Goal: Use online tool/utility: Utilize a website feature to perform a specific function

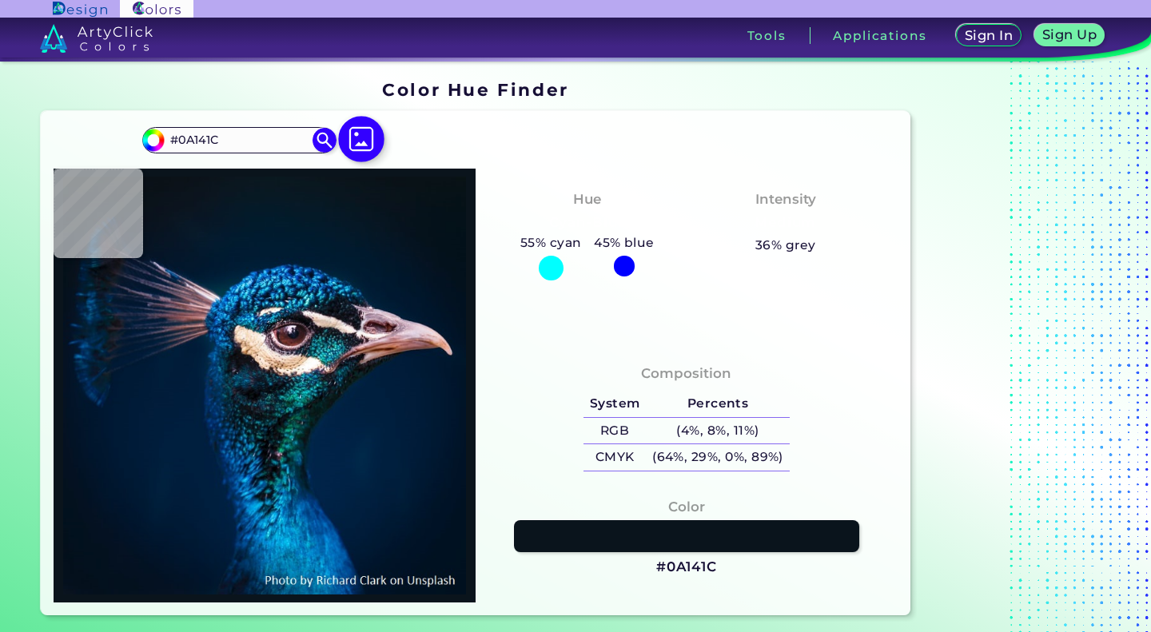
click at [360, 130] on img at bounding box center [361, 139] width 46 height 46
click at [0, 0] on input "file" at bounding box center [0, 0] width 0 height 0
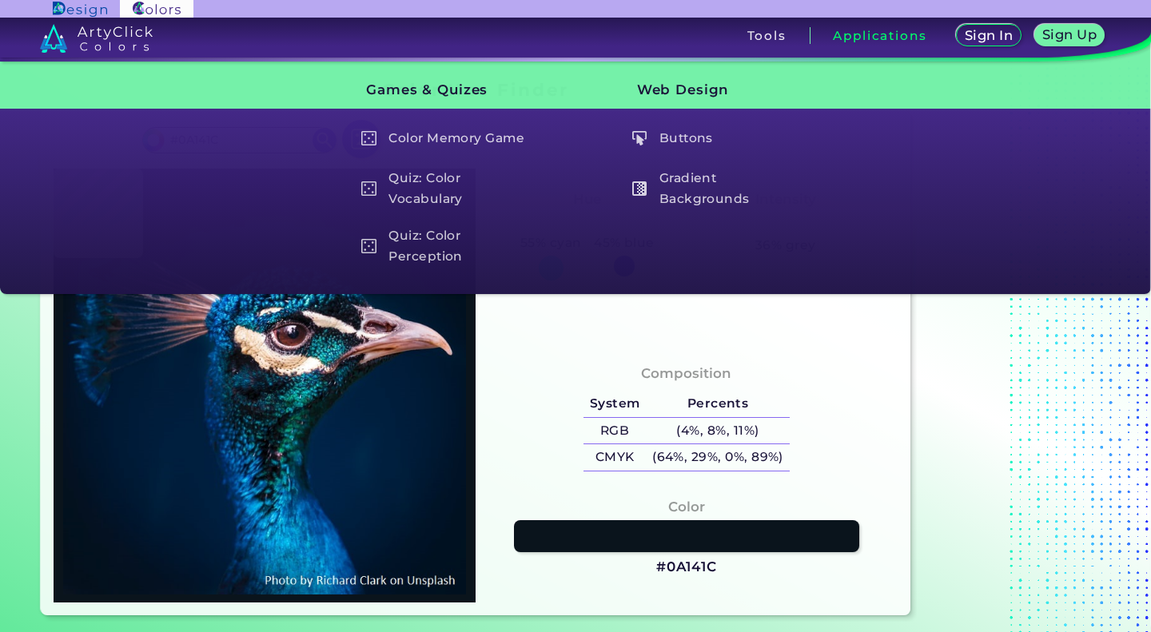
type input "#051320"
type input "#001b30"
type input "#001B30"
type input "#011b34"
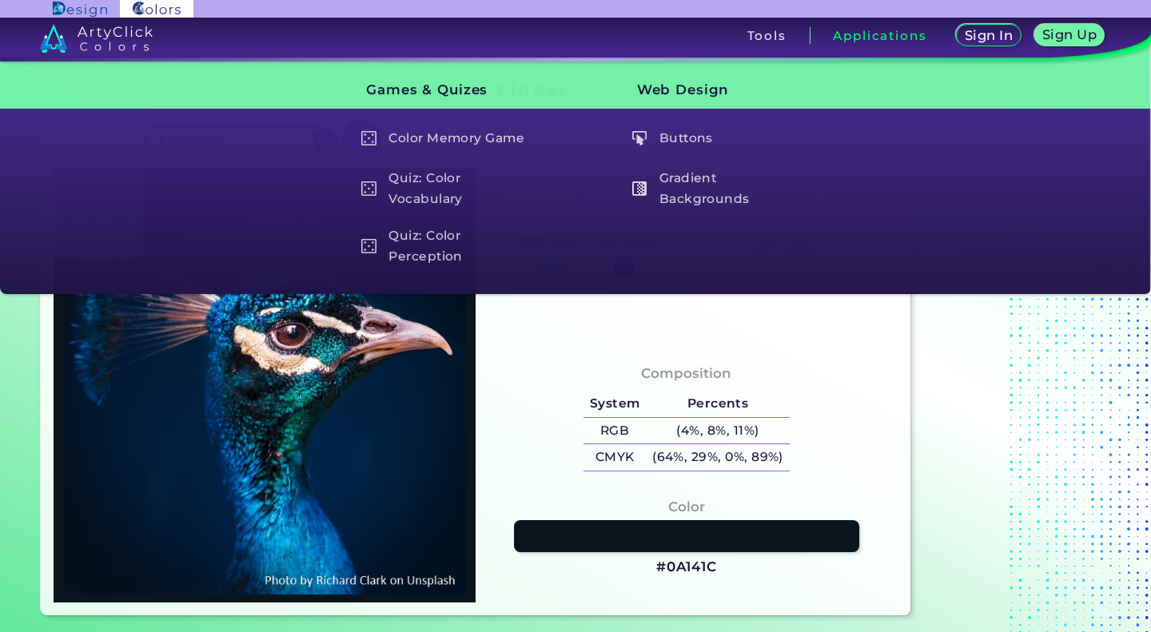
type input "#011B34"
type input "#001c32"
type input "#001C32"
type input "#04162a"
type input "#04162A"
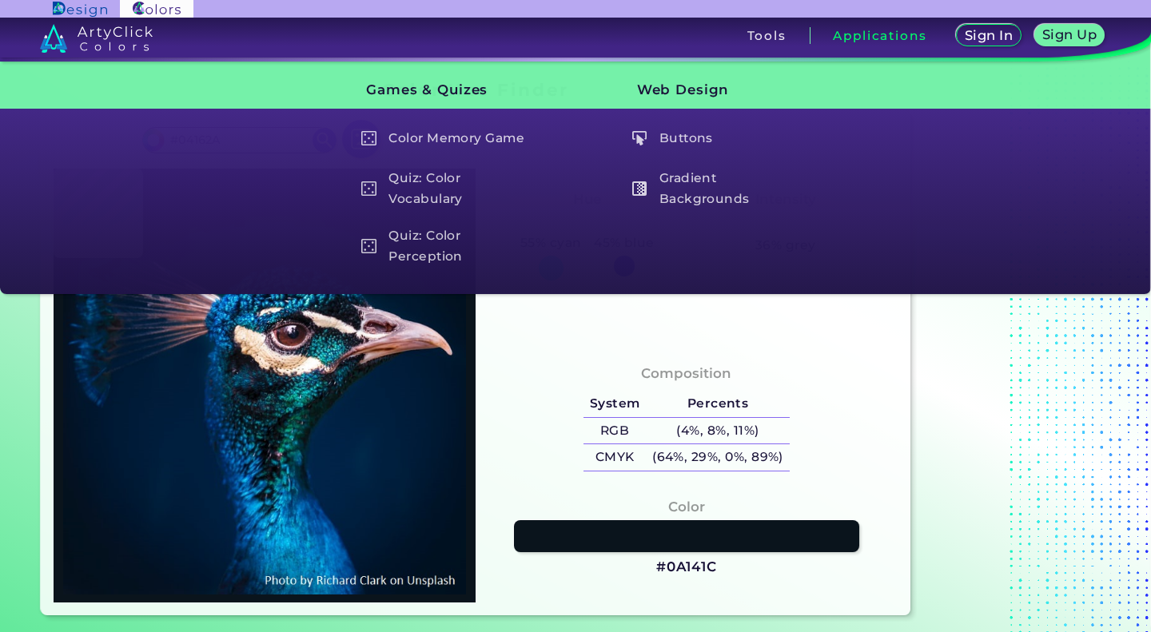
type input "#041328"
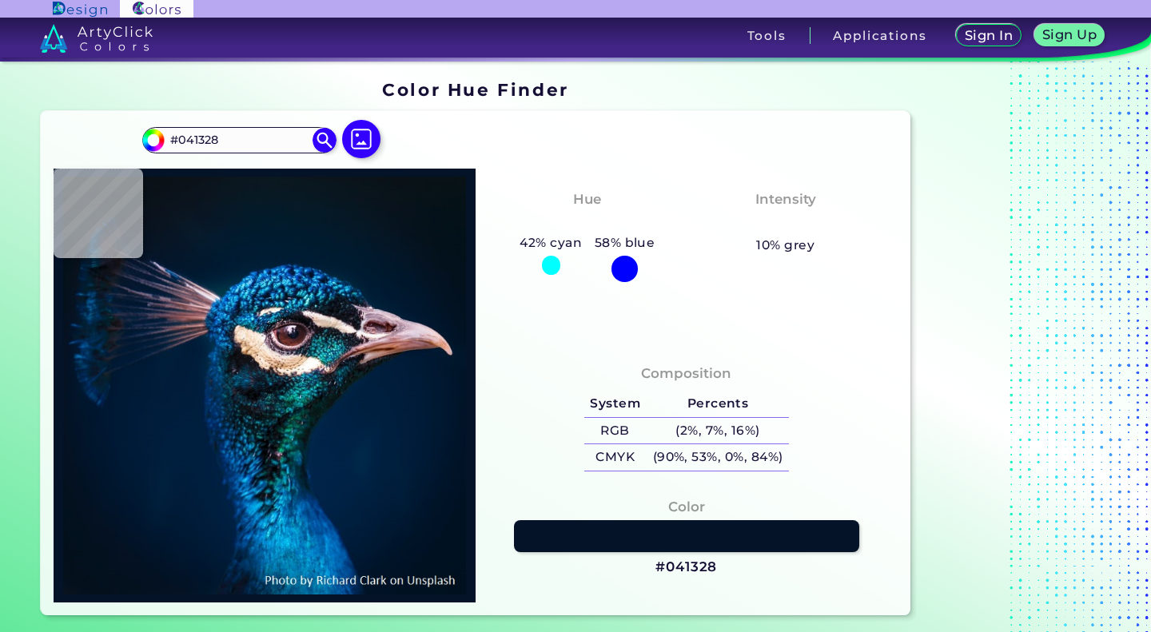
type input "#000000"
type input "#001429"
type input "#00152c"
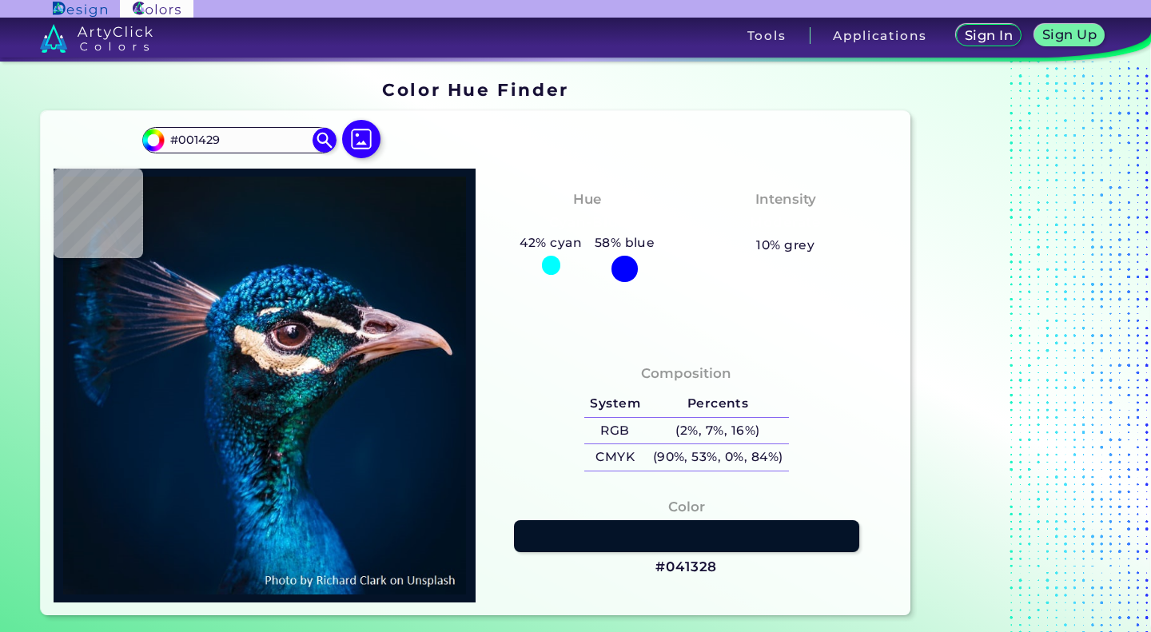
type input "#00152C"
type input "#01152d"
type input "#01152D"
type input "#00142b"
type input "#00142B"
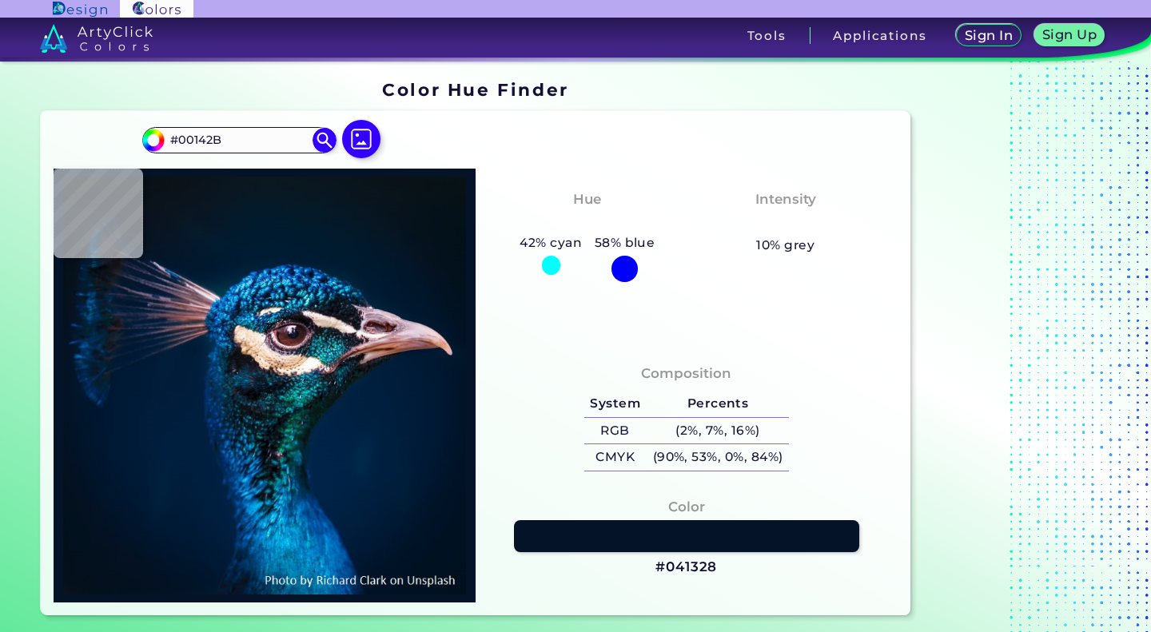
type input "#00142c"
type input "#00142C"
type input "#01152d"
type input "#01152D"
type input "#00152d"
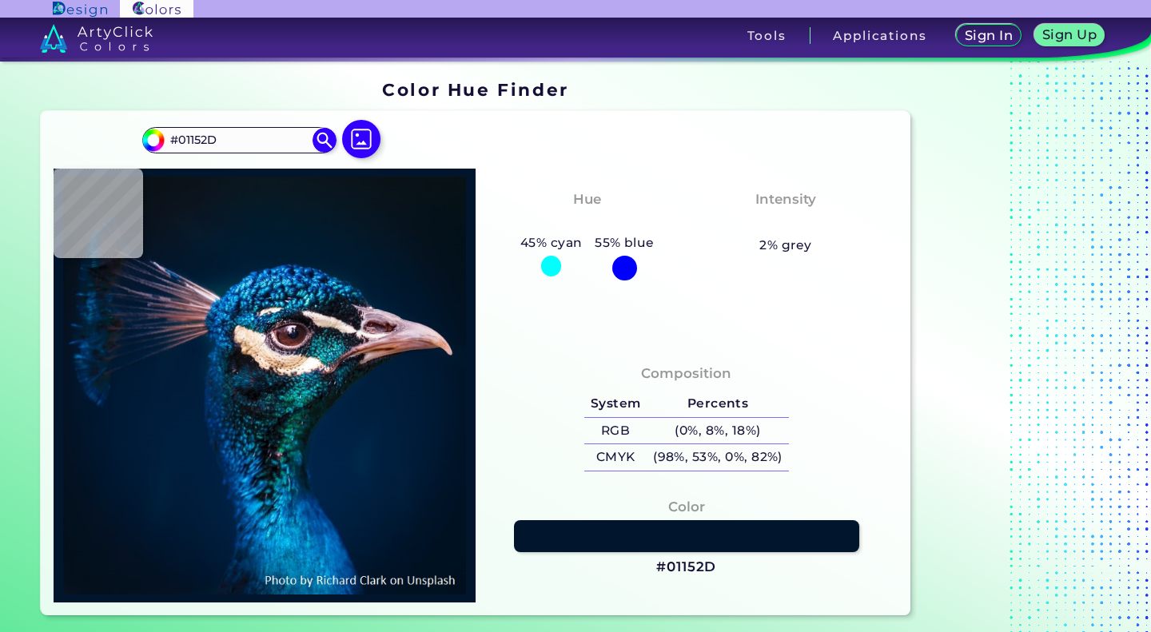
type input "#00152D"
type input "#00172f"
type input "#00172F"
type input "#001832"
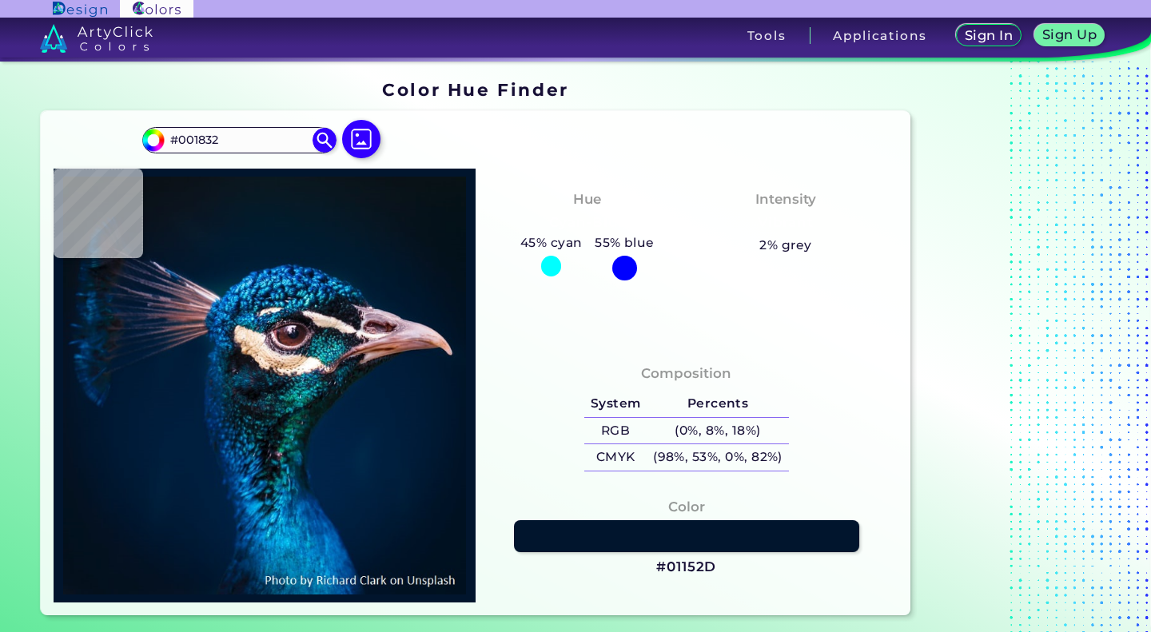
type input "#001932"
type input "#001b36"
type input "#001B36"
type input "#001d3b"
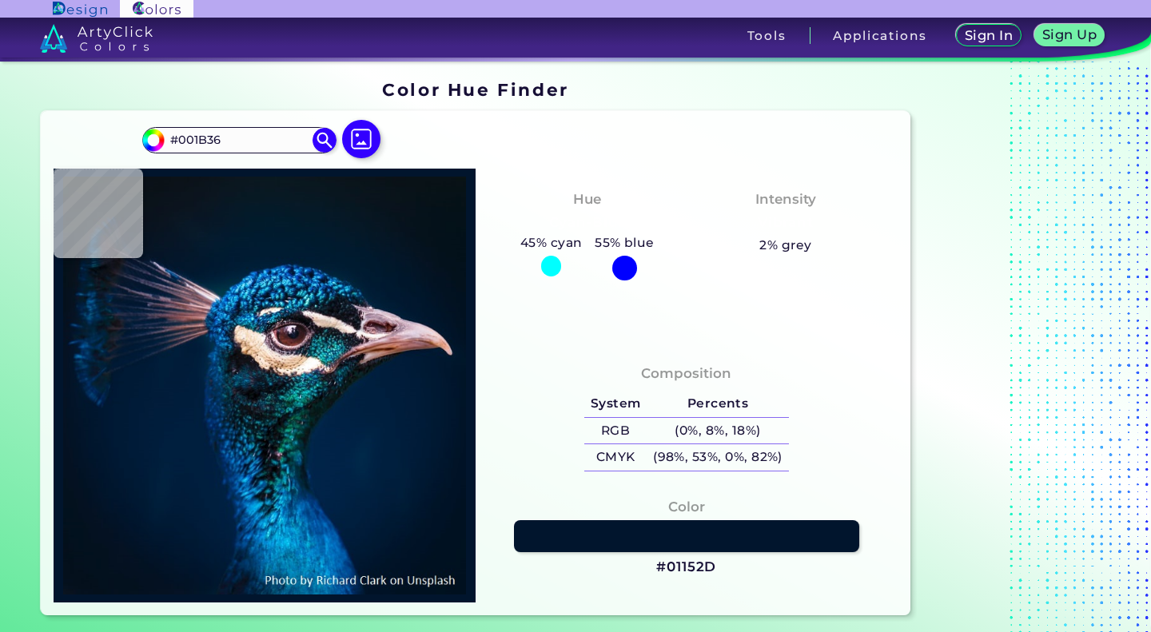
type input "#001D3B"
type input "#96504a"
type input "#96504A"
type input "#856476"
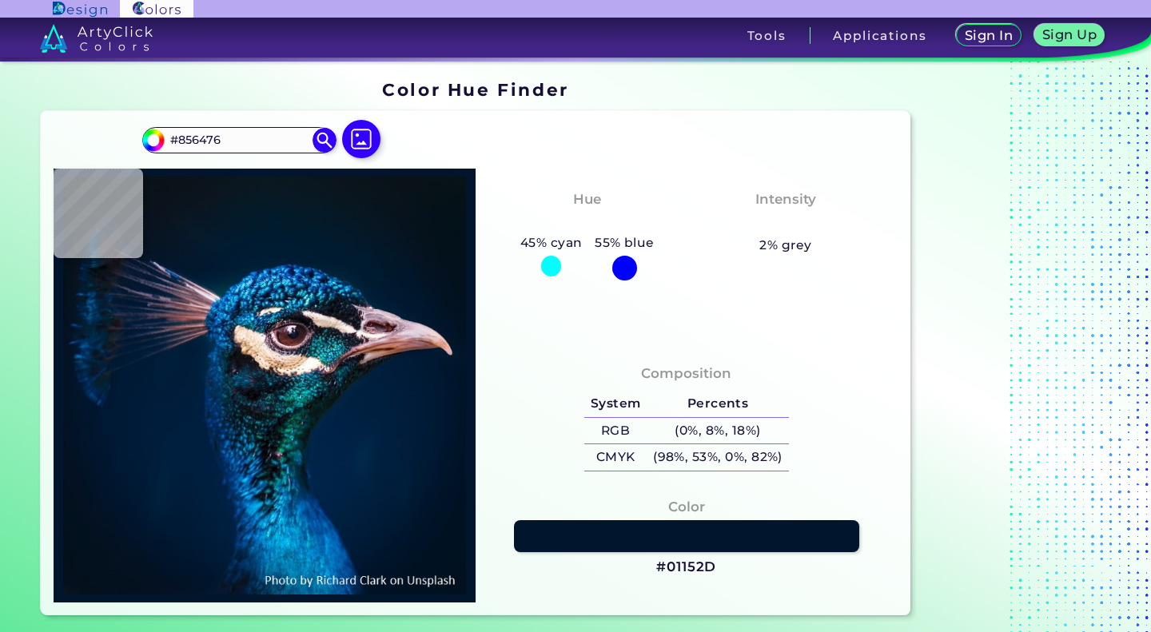
type input "#02192b"
type input "#02192B"
type input "#051625"
type input "#081623"
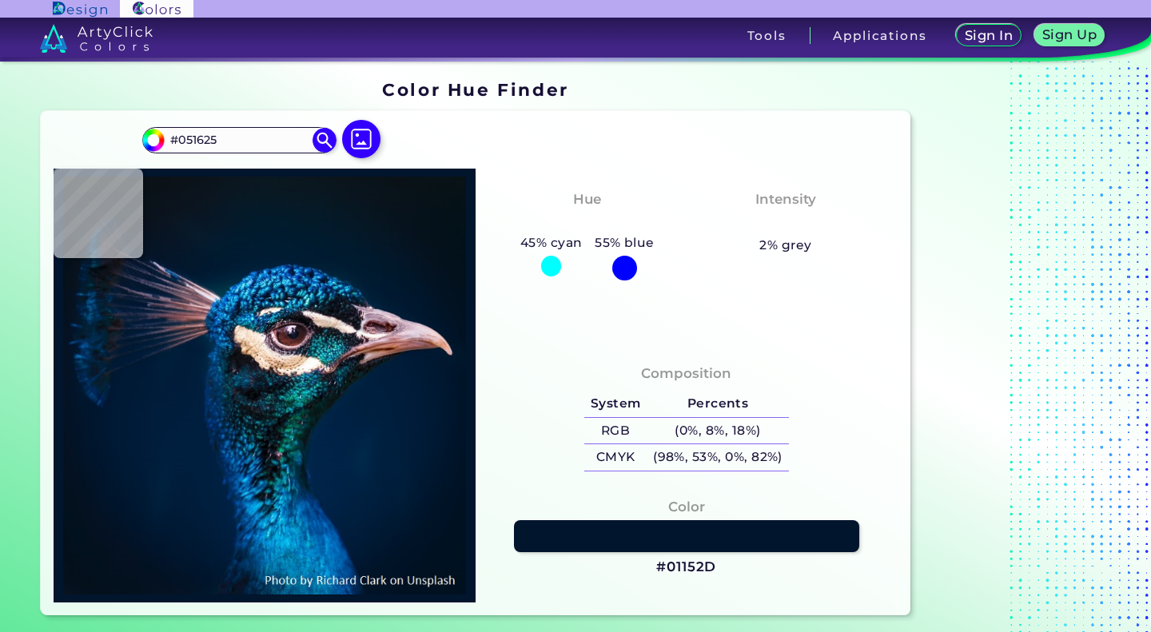
type input "#081623"
type input "#081621"
type input "#0a141e"
type input "#0A141E"
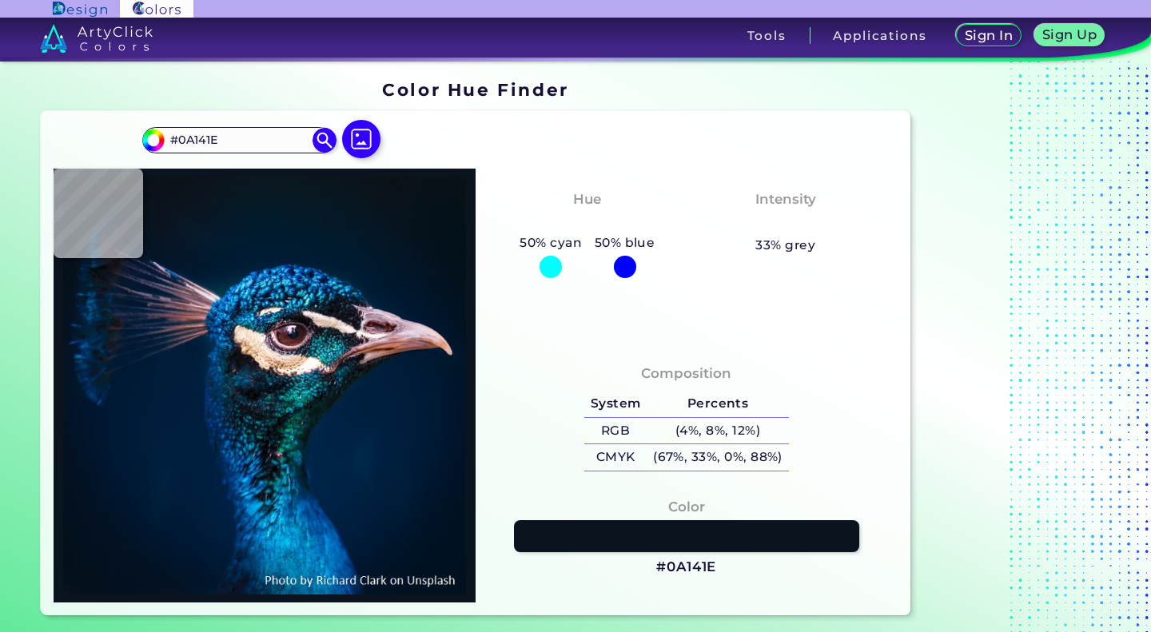
type input "#0a141d"
type input "#0A141D"
type input "#09141a"
type input "#09141A"
type input "#0a131a"
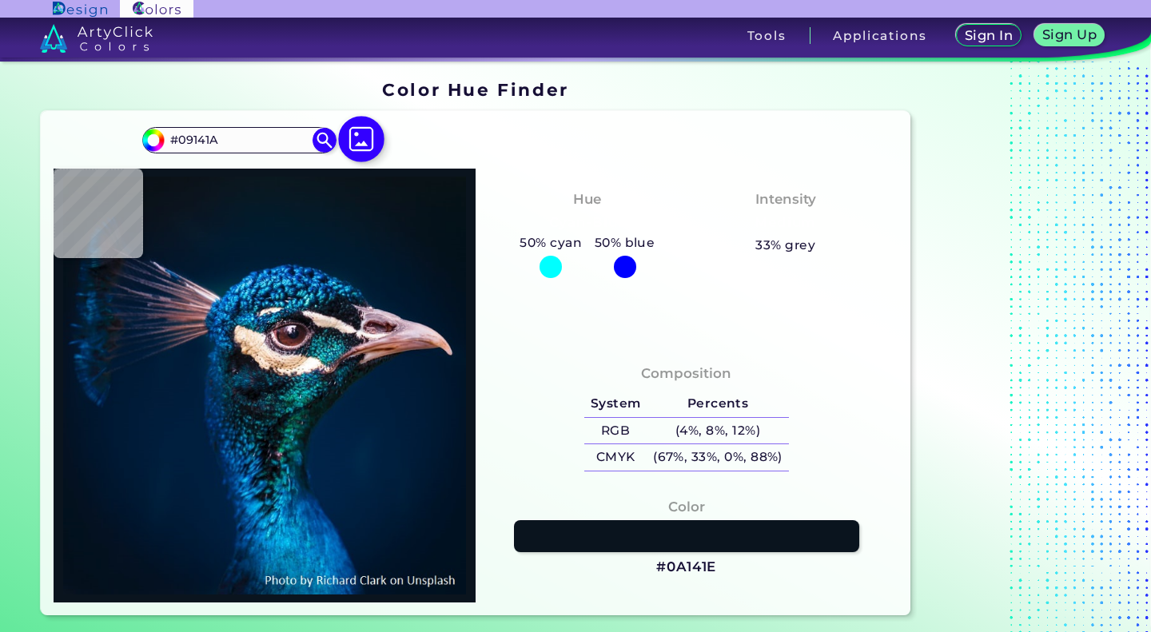
type input "#0A131A"
click at [355, 141] on img at bounding box center [361, 139] width 46 height 46
click at [0, 0] on input "file" at bounding box center [0, 0] width 0 height 0
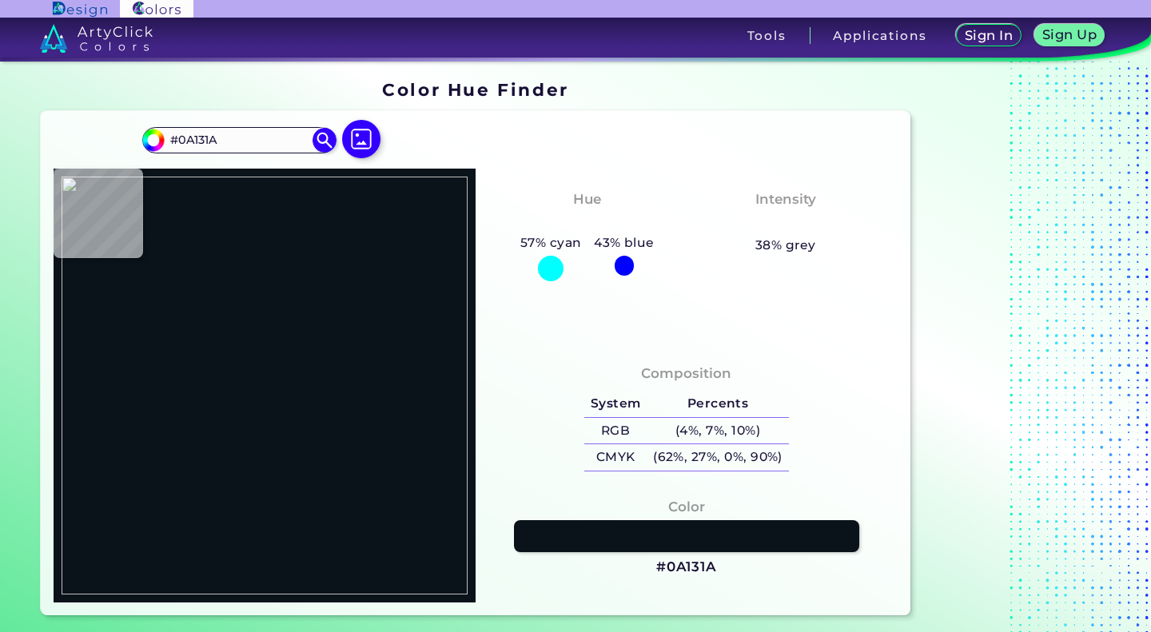
type input "#e7e7e5"
type input "#E7E7E5"
type input "#eaeae8"
type input "#EAEAE8"
type input "#ebece9"
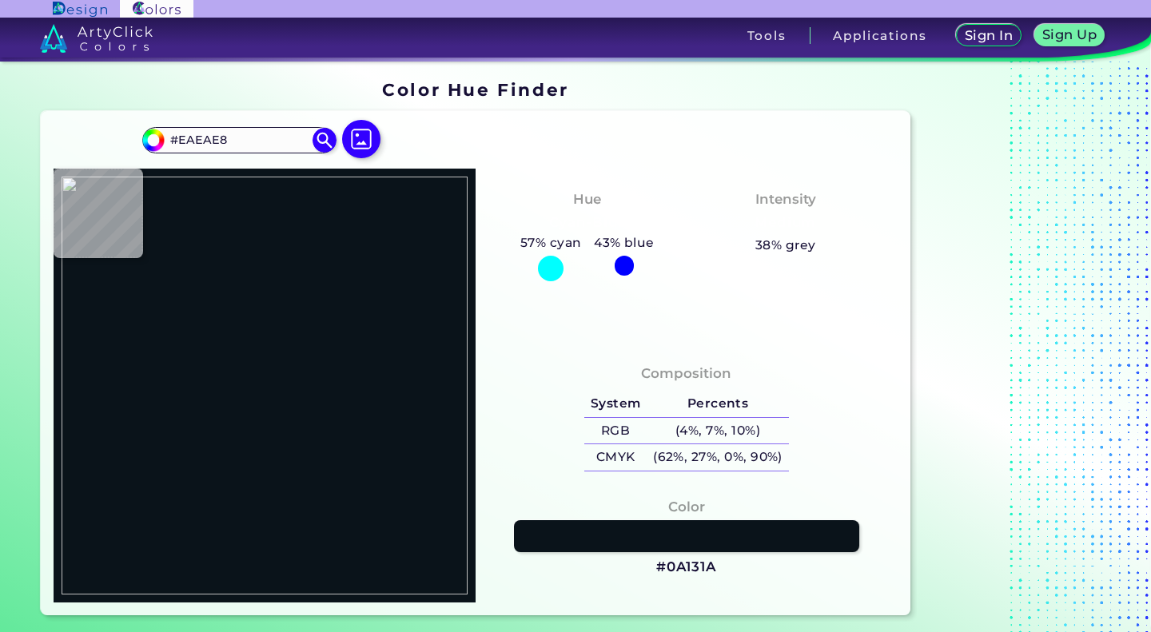
type input "#EBECE9"
type input "#efefed"
type input "#EFEFED"
type input "#f0f0ee"
type input "#F0F0EE"
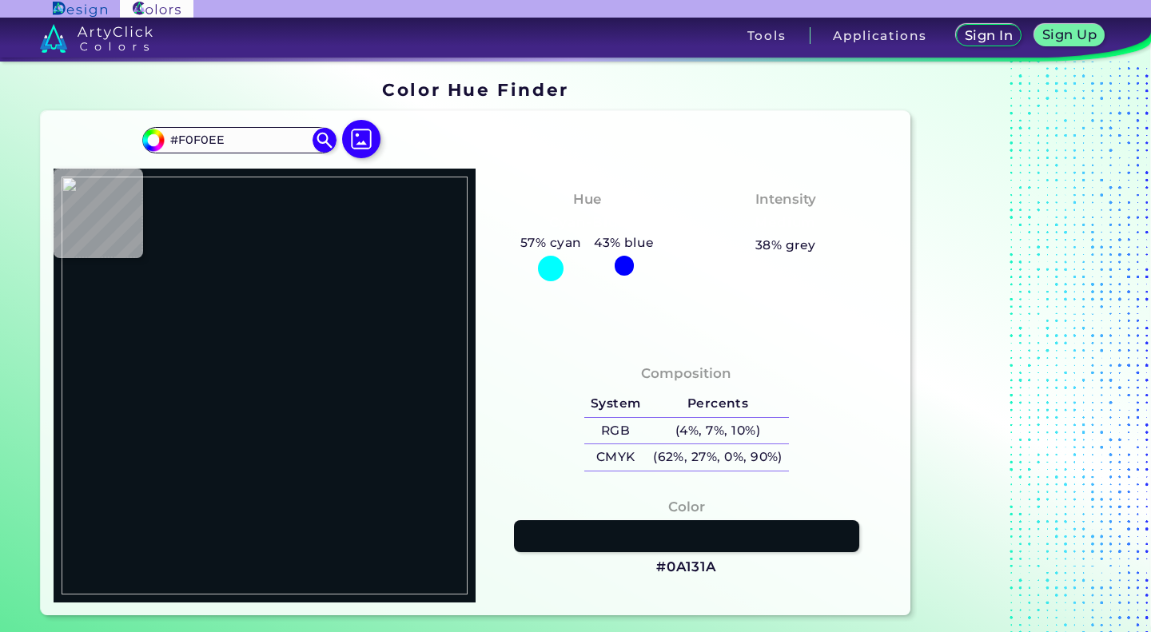
type input "#e7b7a0"
type input "#E7B7A0"
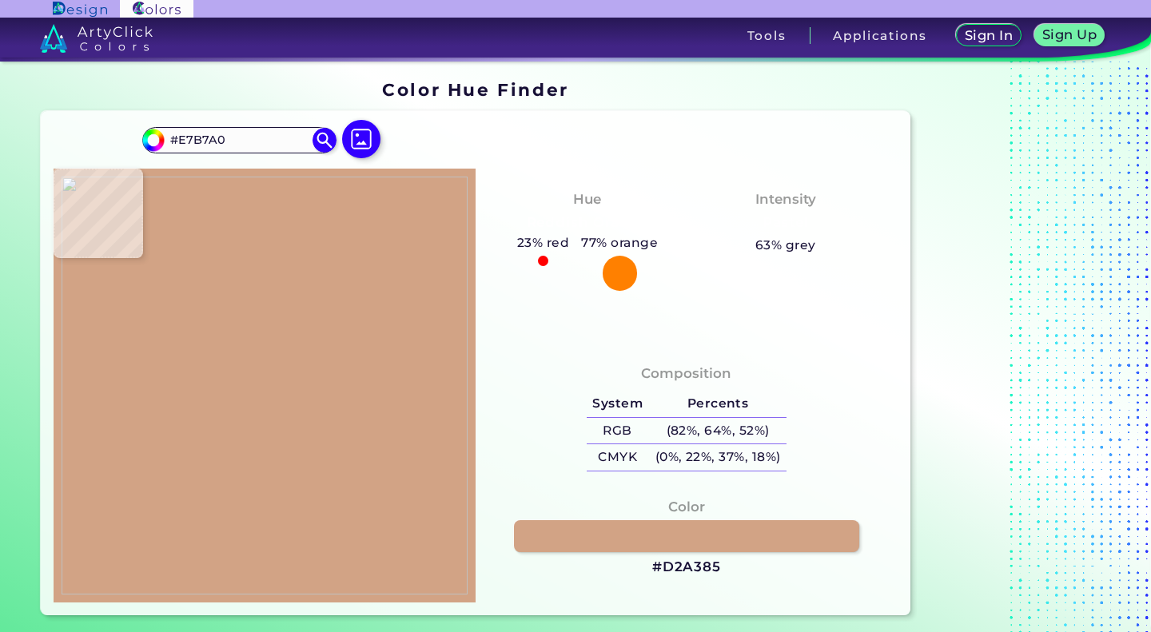
type input "#d2a385"
type input "#D2A385"
type input "#ce9c81"
type input "#CE9C81"
type input "#c5957a"
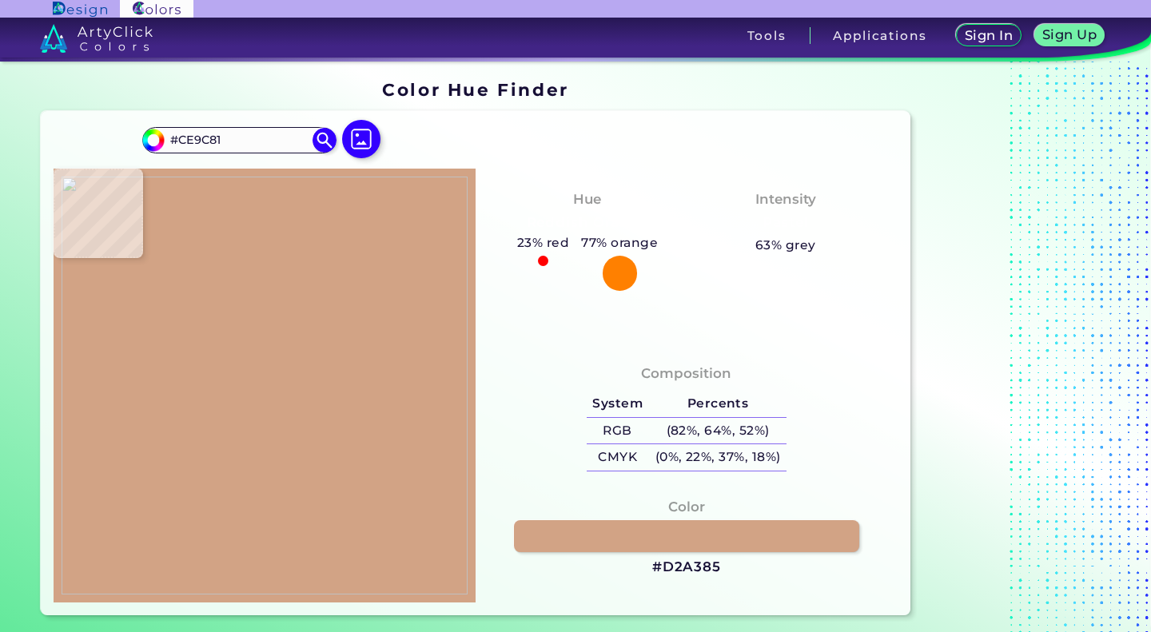
type input "#C5957A"
type input "#cb987e"
type input "#CB987E"
type input "#cb9b80"
type input "#CB9B80"
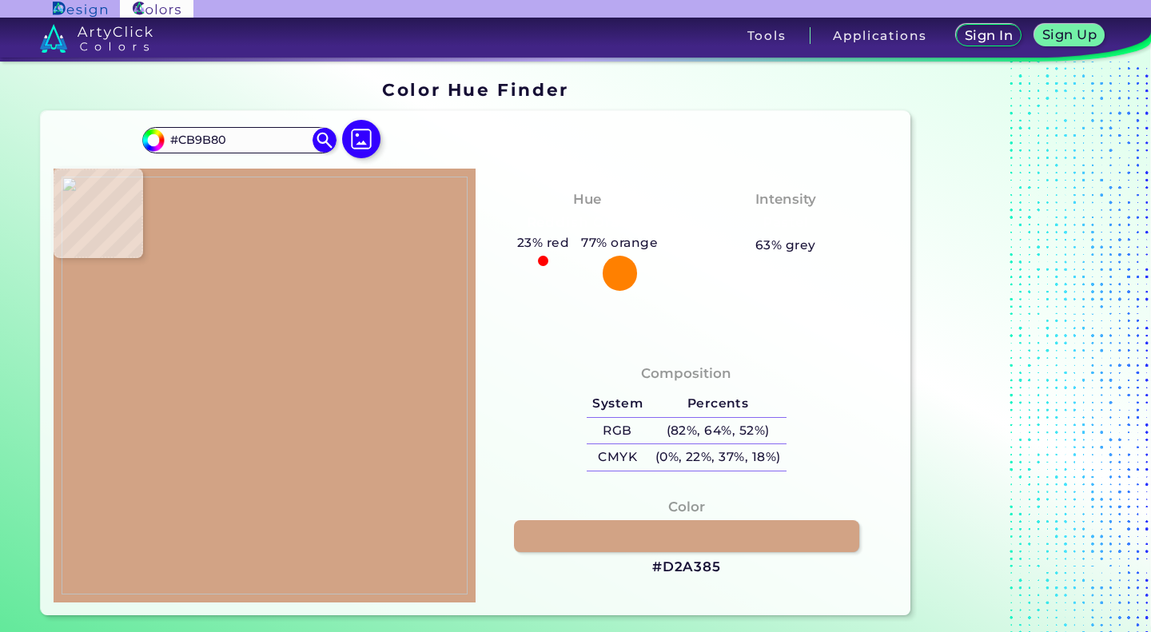
type input "#c7977c"
type input "#C7977C"
type input "#c69475"
type input "#C69475"
type input "#cb997c"
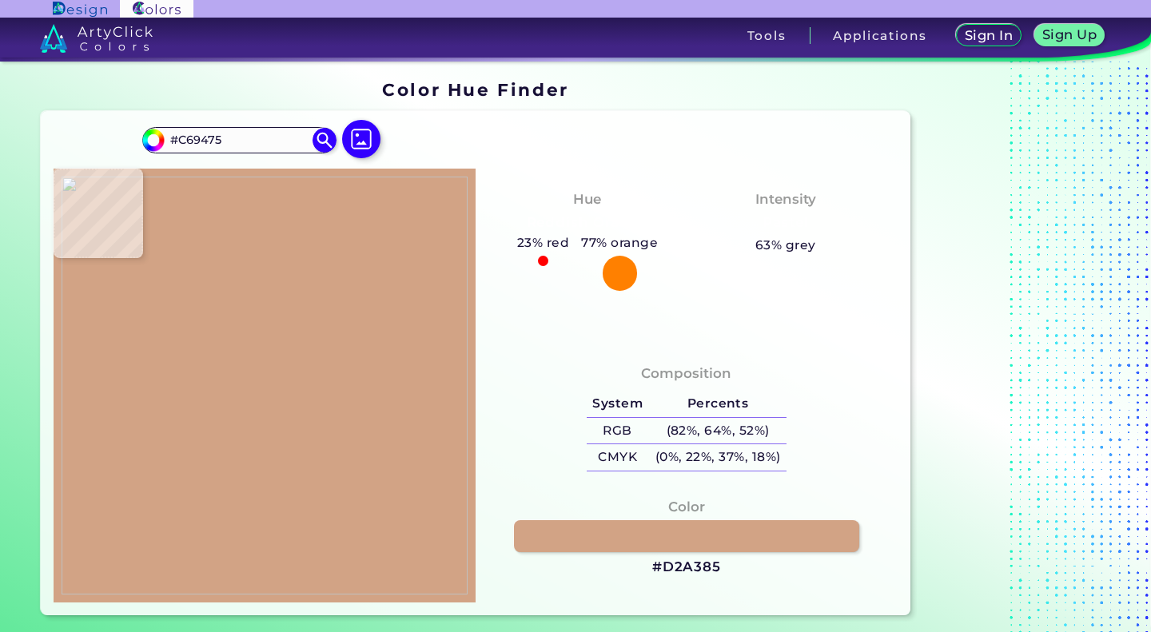
type input "#CB997C"
type input "#c7947a"
type input "#C7947A"
type input "#c18f75"
type input "#C18F75"
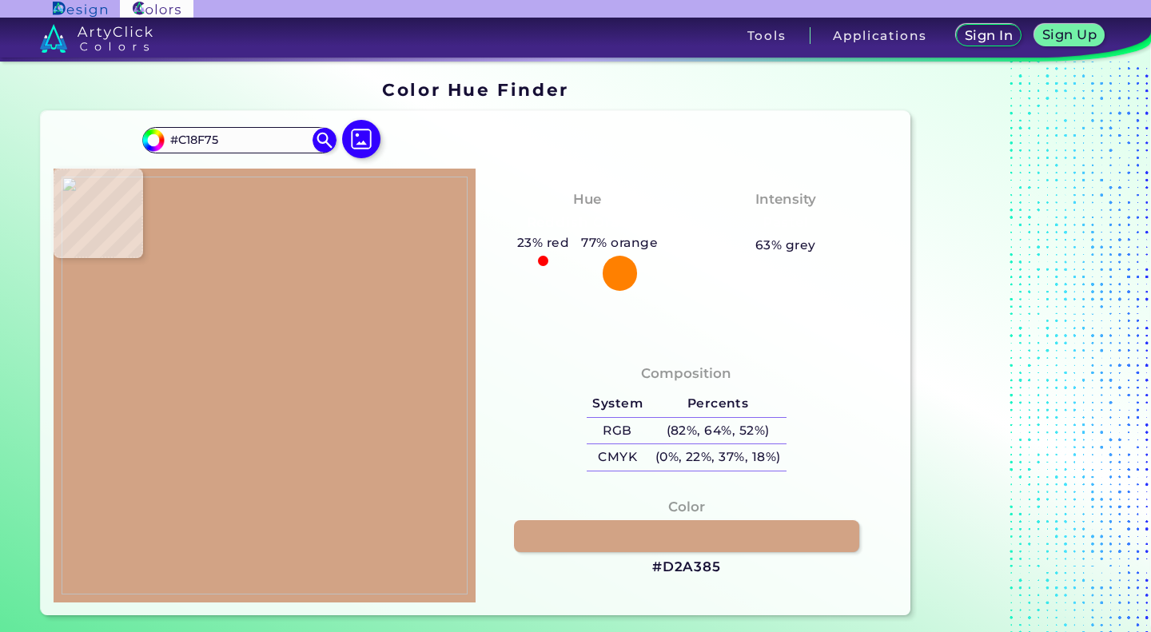
type input "#ce9c82"
type input "#CE9C82"
type input "#d19e84"
type input "#D19E84"
type input "#ae755b"
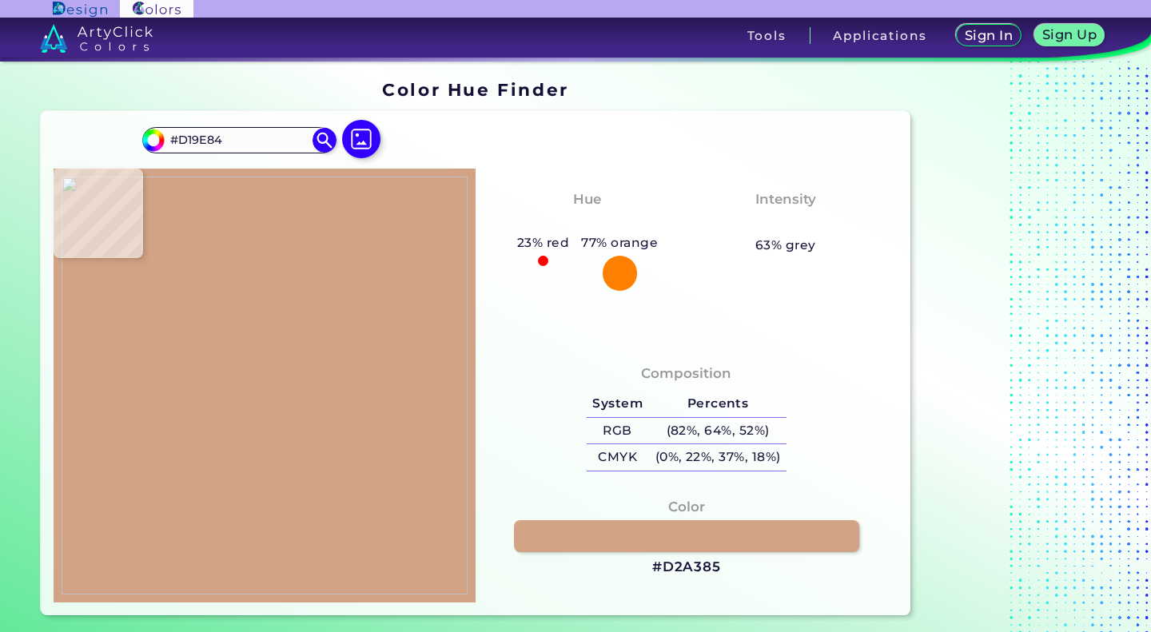
type input "#AE755B"
type input "#f3f4f1"
type input "#F3F4F1"
type input "#3f2823"
type input "#3F2823"
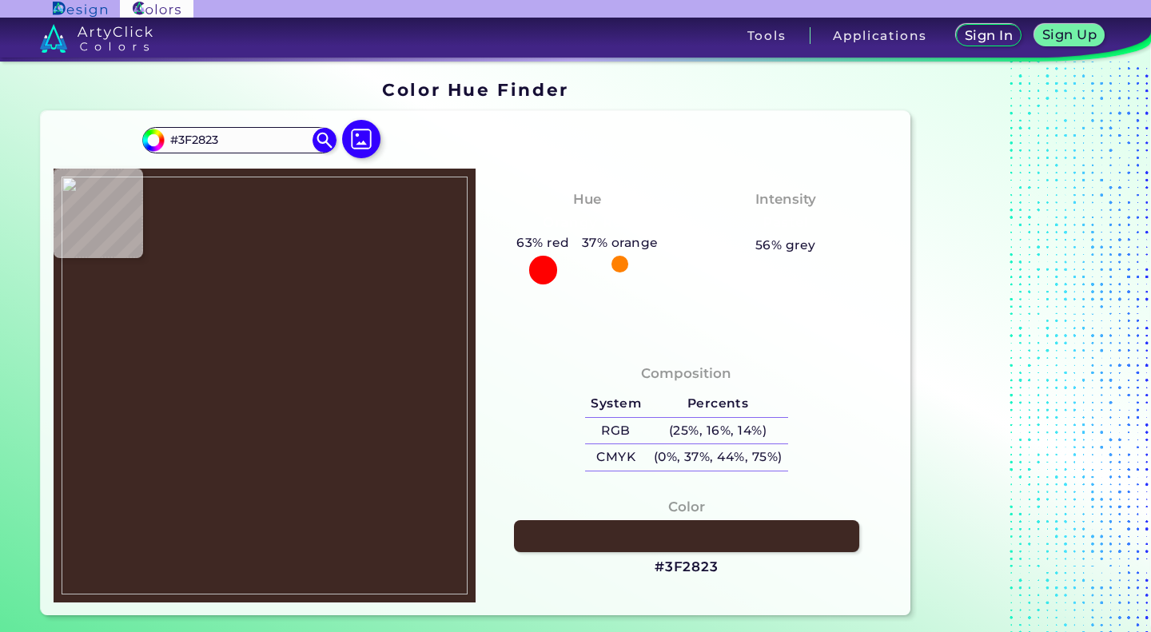
type input "#3c2823"
type input "#3C2823"
type input "#3b2722"
type input "#3B2722"
type input "#392621"
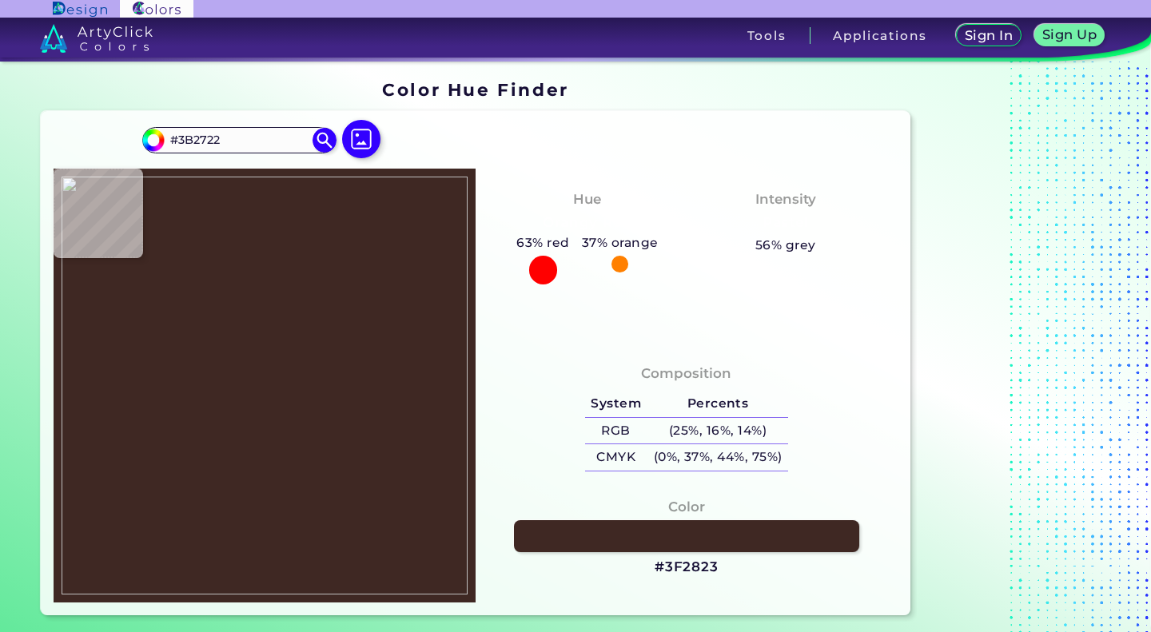
type input "#392621"
type input "#382422"
type input "#392523"
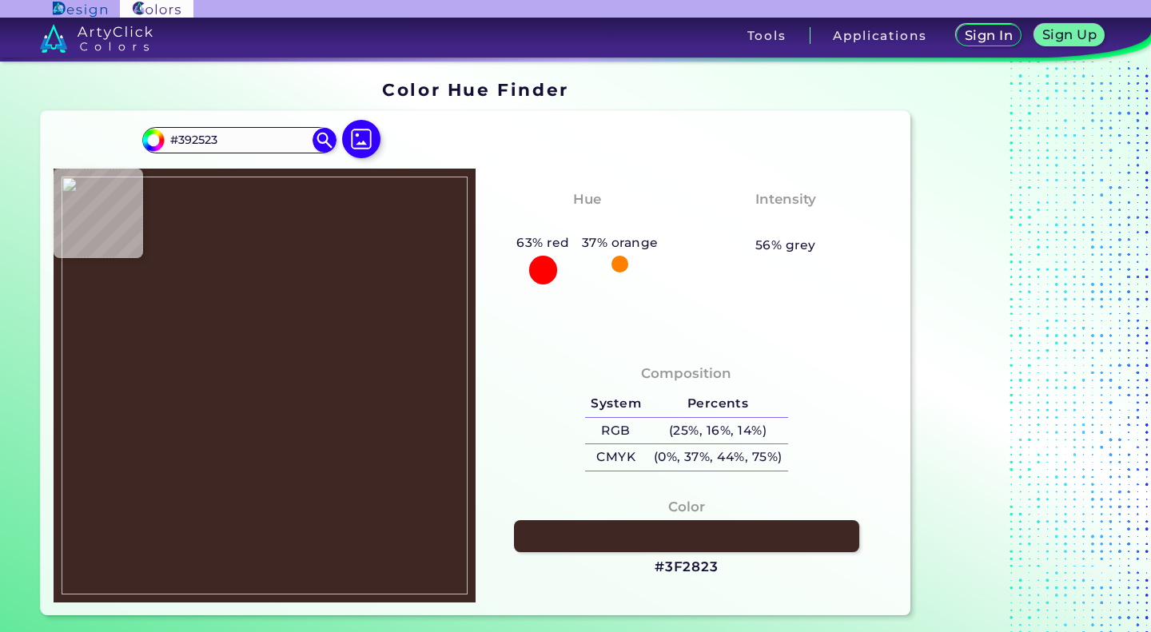
type input "#382623"
type input "#372824"
type input "#3d2924"
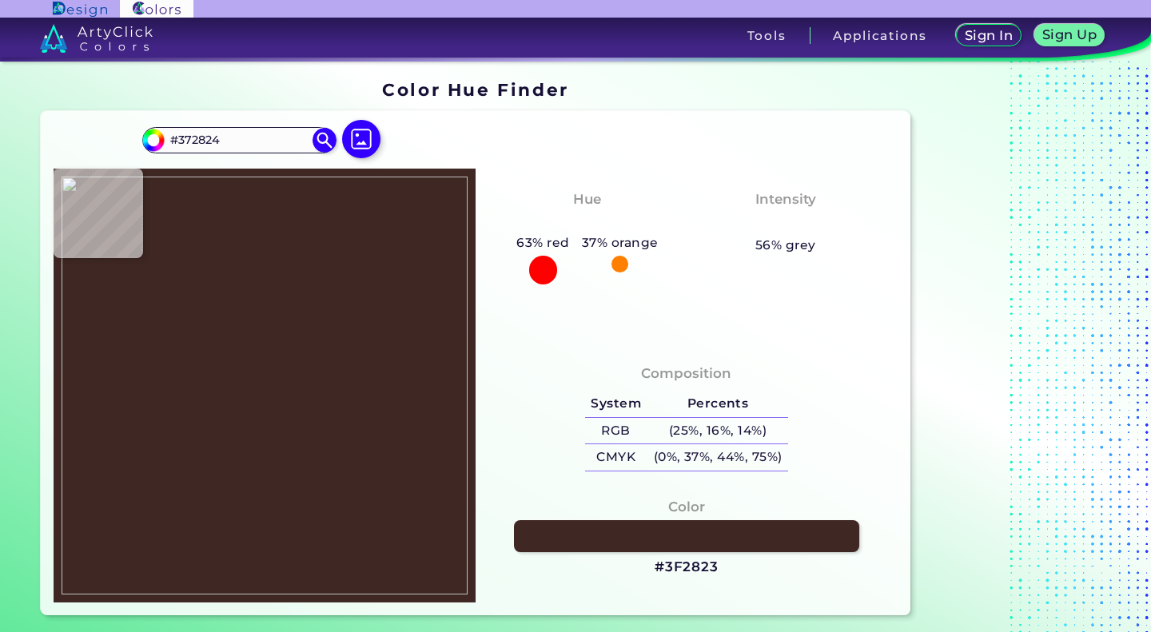
type input "#3D2924"
type input "#3c2823"
type input "#3C2823"
type input "#3d2924"
type input "#3D2924"
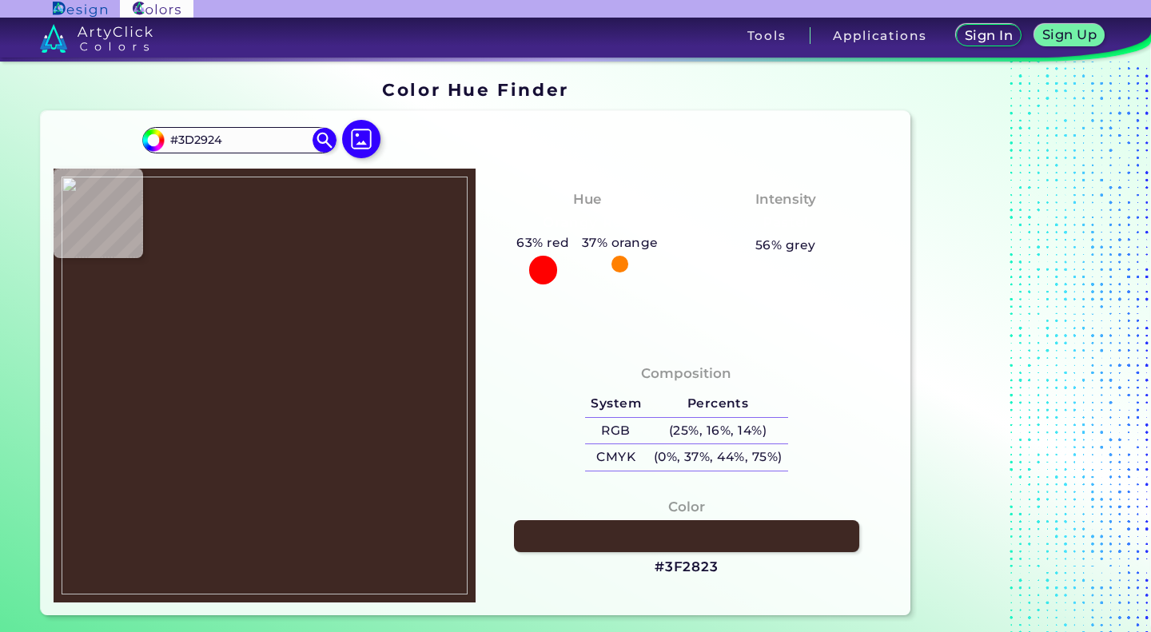
type input "#3d2927"
type input "#3D2927"
type input "#3f2c27"
type input "#3F2C27"
type input "#3d2927"
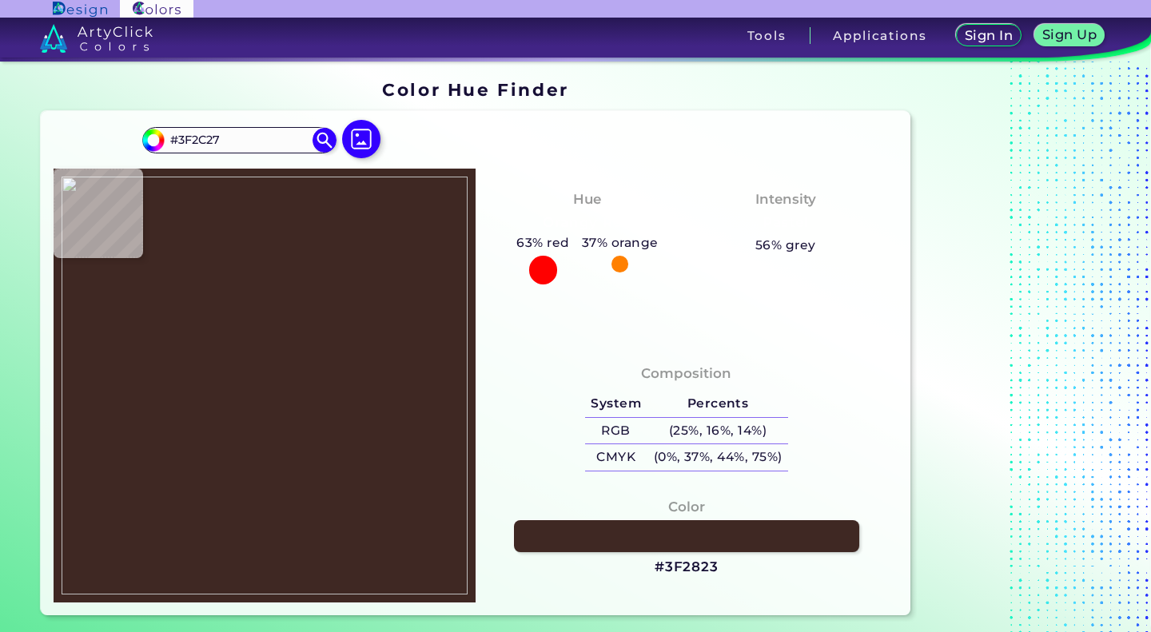
type input "#3D2927"
type input "#402c2a"
type input "#402C2A"
type input "#402d28"
type input "#402D28"
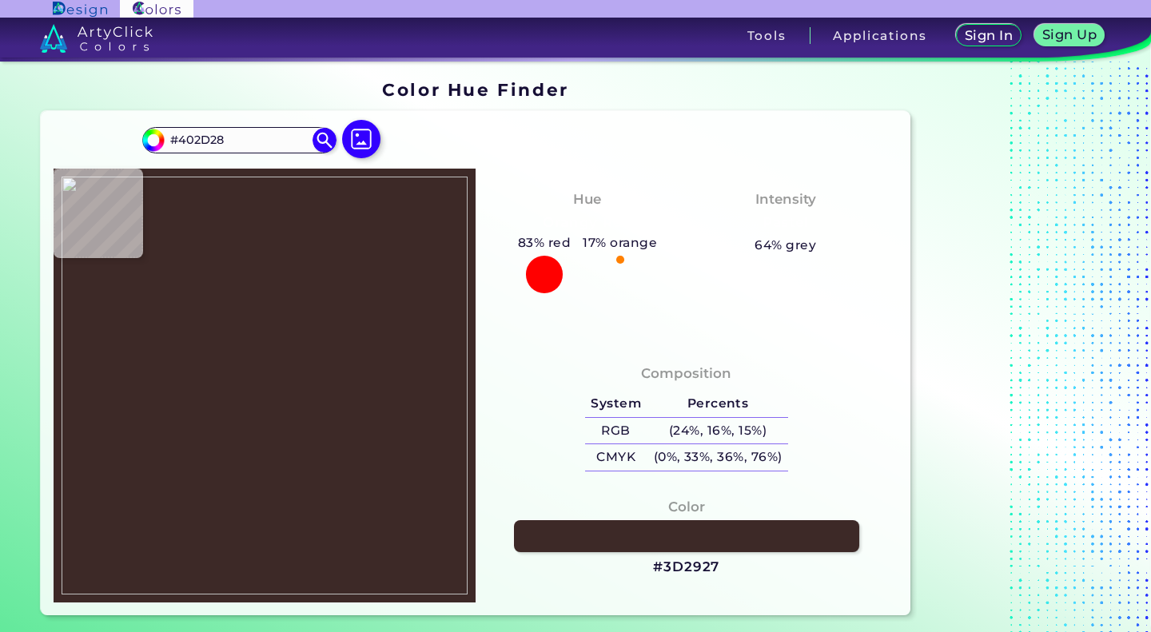
type input "#432f2b"
type input "#432F2B"
type input "#402c2a"
type input "#402C2A"
click at [280, 546] on img at bounding box center [265, 386] width 406 height 418
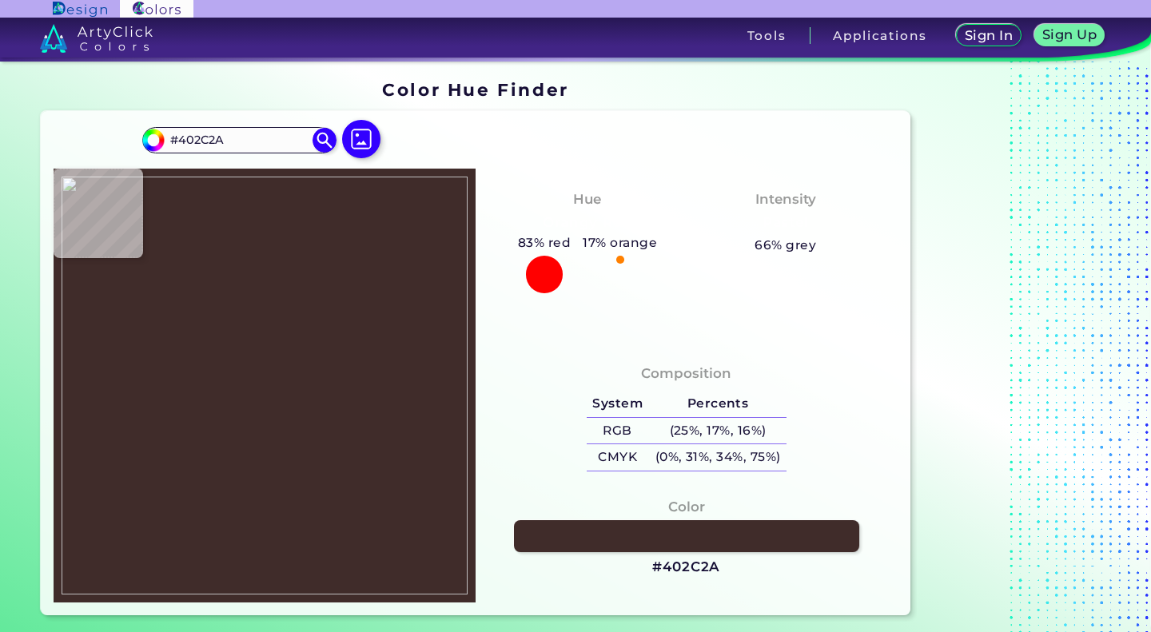
click at [231, 507] on img at bounding box center [265, 386] width 406 height 418
type input "#49312e"
type input "#49312E"
type input "#48302d"
type input "#48302D"
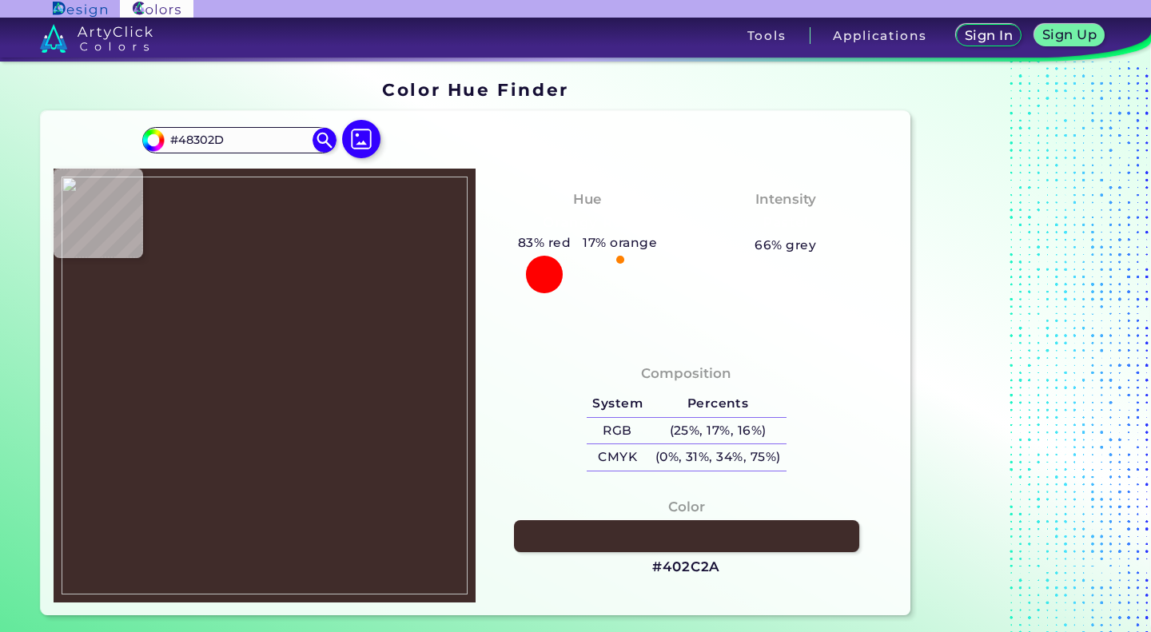
type input "#48302b"
type input "#48302B"
type input "#442e2a"
type input "#442E2A"
type input "#462f2b"
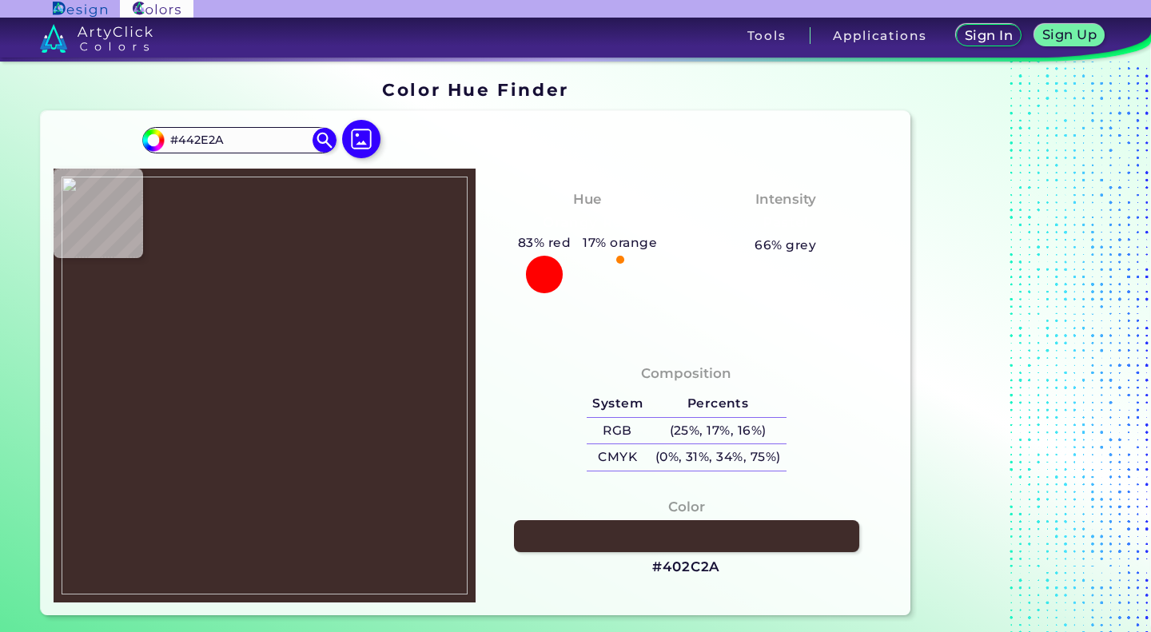
type input "#462F2B"
type input "#442e2a"
type input "#442E2A"
type input "#432f2c"
type input "#432F2C"
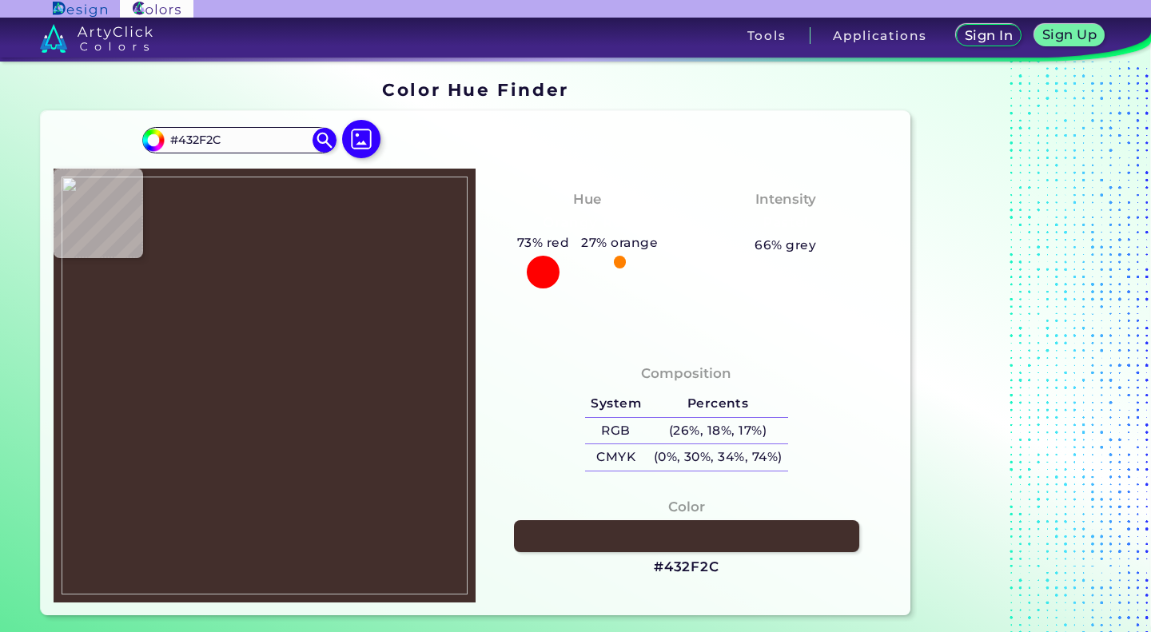
type input "#422e29"
type input "#422E29"
type input "#432d29"
type input "#432D29"
type input "#46302c"
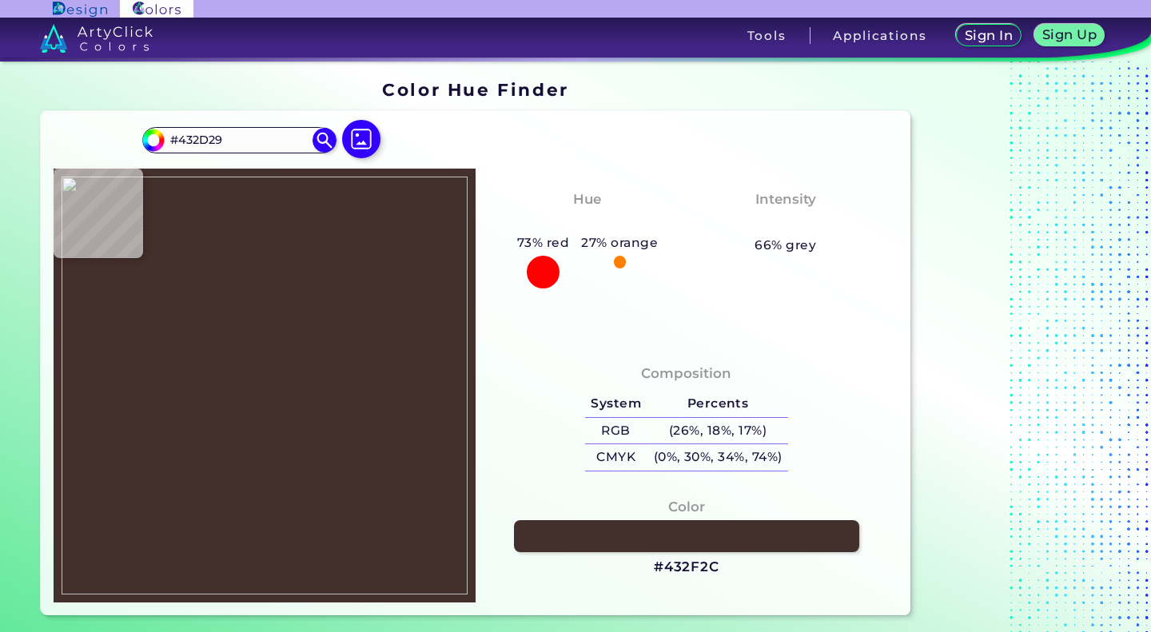
type input "#46302C"
type input "#432d29"
type input "#432D29"
type input "#422e29"
type input "#422E29"
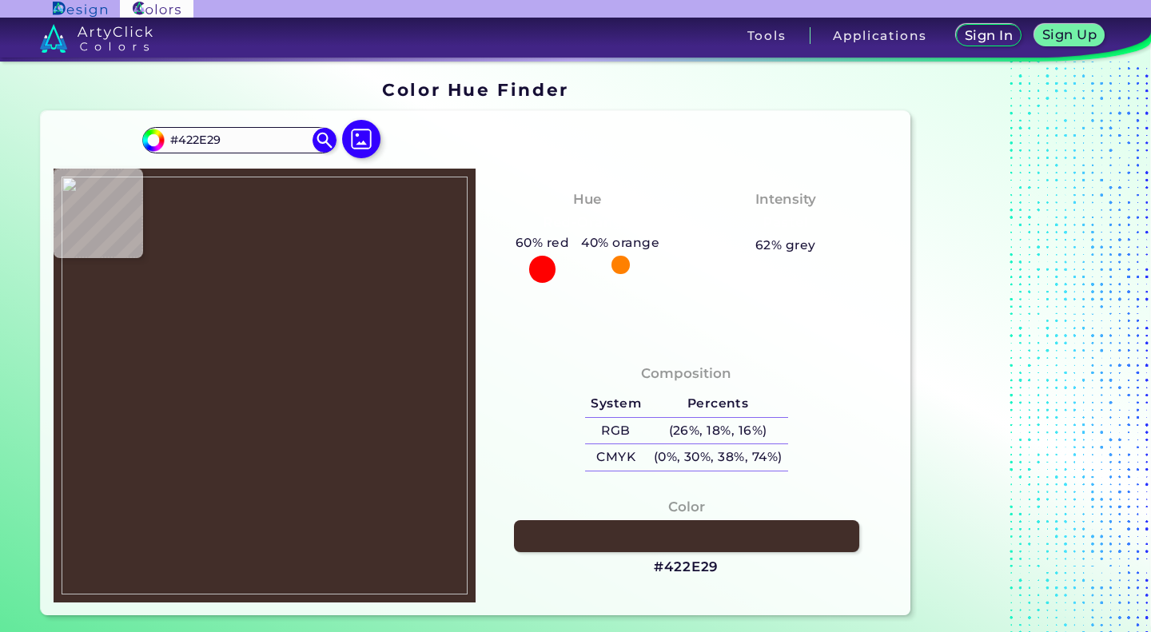
type input "#432f2a"
type input "#432F2A"
type input "#402d28"
type input "#402D28"
type input "#412c2a"
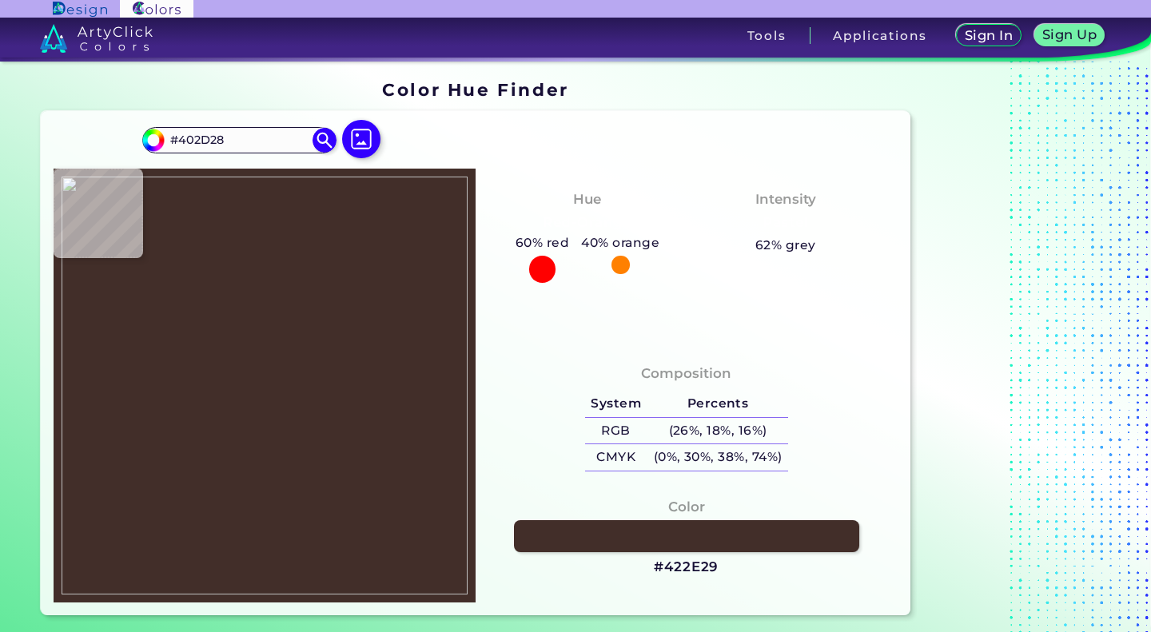
type input "#412C2A"
type input "#402d28"
type input "#402D28"
type input "#3f2c27"
type input "#3F2C27"
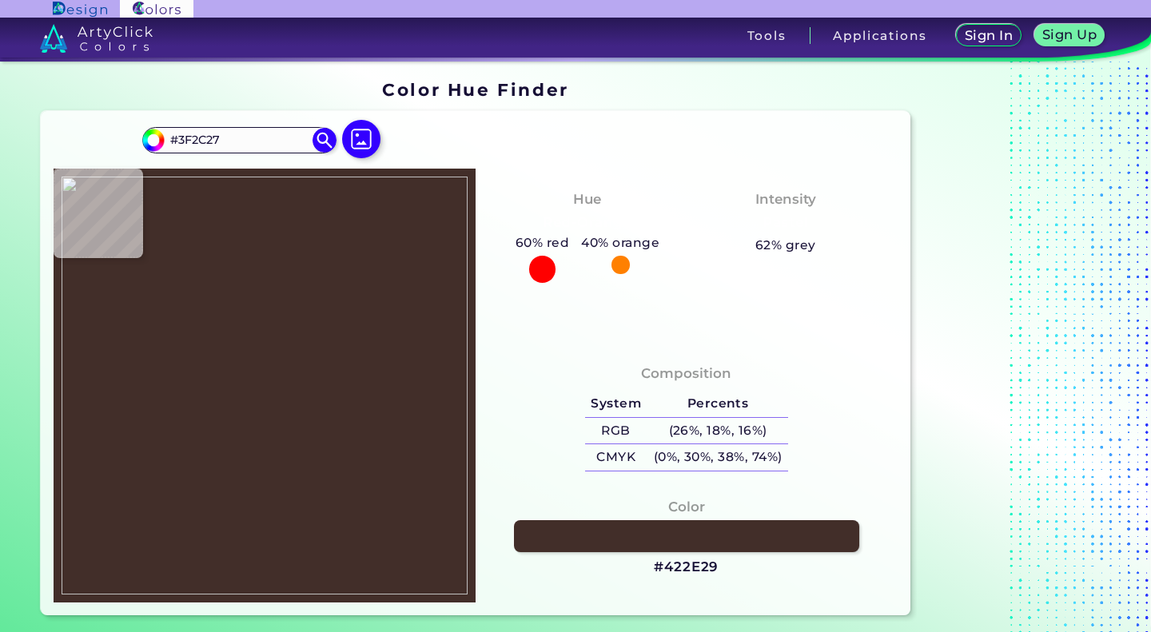
type input "#402d28"
type input "#402D28"
type input "#3e2a26"
type input "#3E2A26"
type input "#3e2a29"
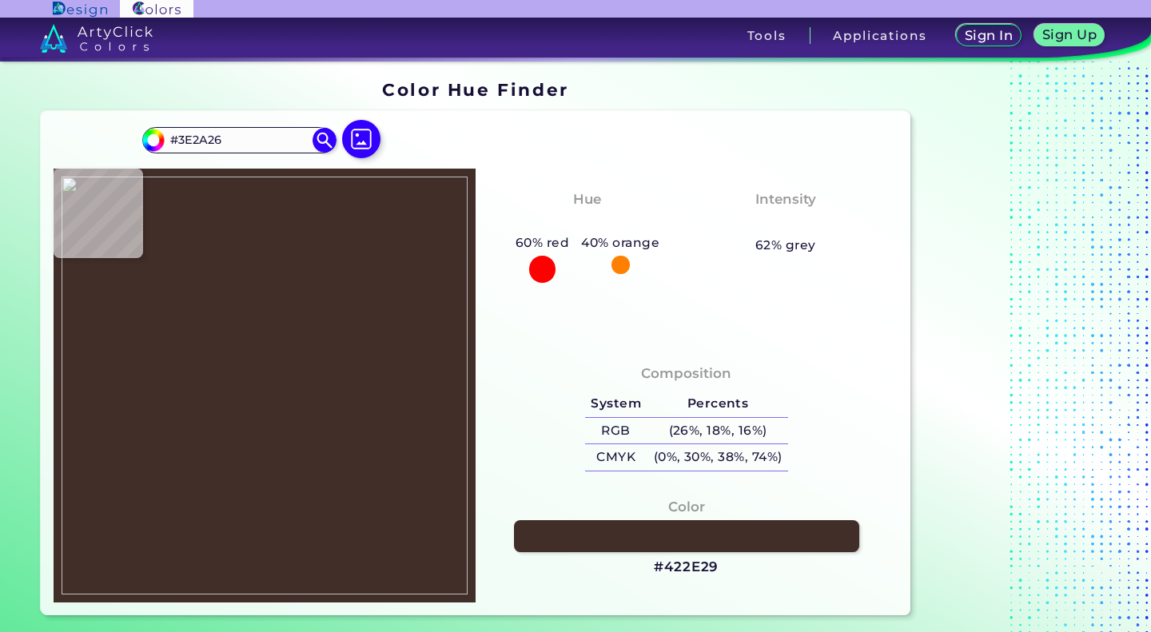
type input "#3E2A29"
type input "#3e2a28"
type input "#3E2A28"
type input "#3e2a26"
type input "#3E2A26"
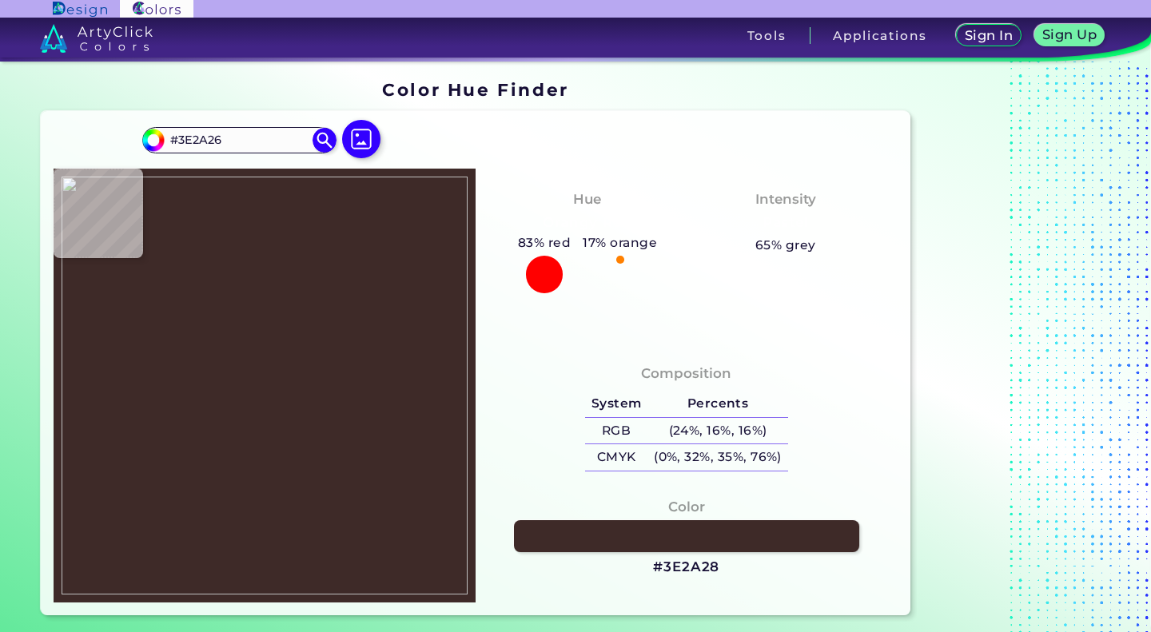
type input "#3d2924"
type input "#3D2924"
type input "#3c2824"
type input "#3C2824"
type input "#3c2826"
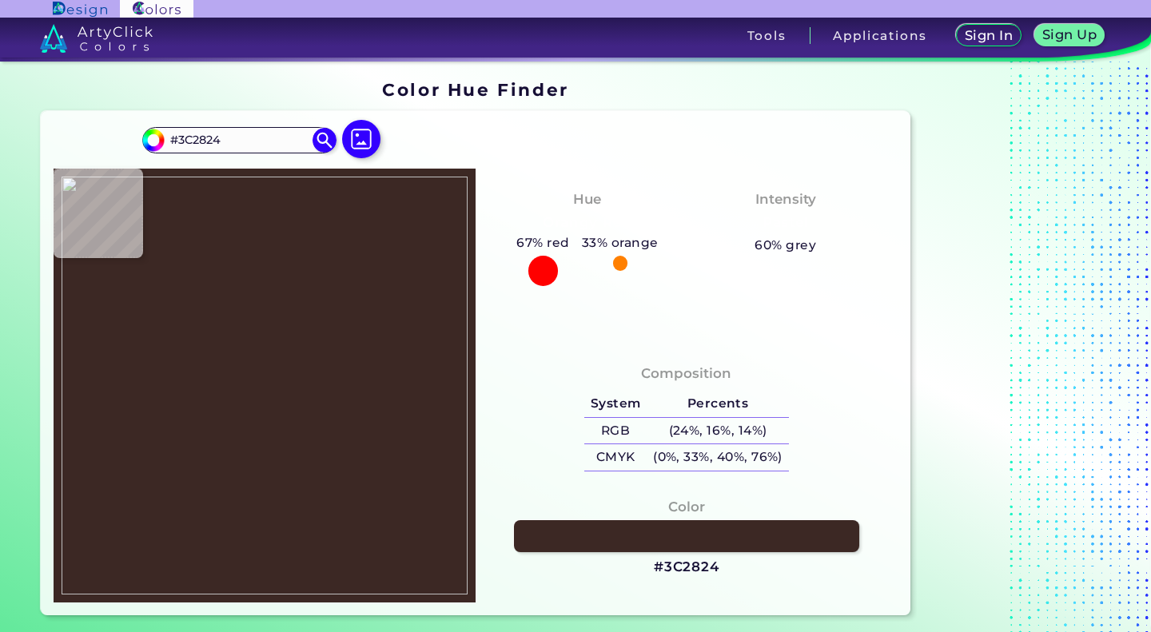
type input "#3C2826"
type input "#3c2823"
type input "#3C2823"
click at [325, 565] on img at bounding box center [265, 386] width 406 height 418
click at [275, 518] on img at bounding box center [265, 386] width 406 height 418
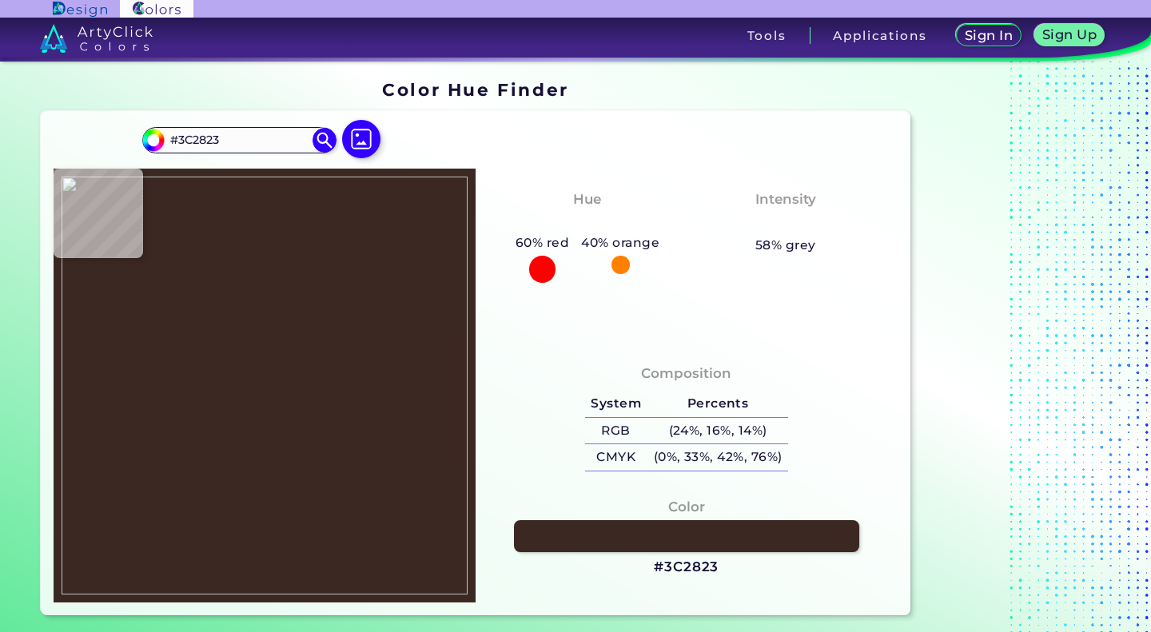
type input "#48302b"
type input "#48302B"
type input "#48302d"
type input "#48302D"
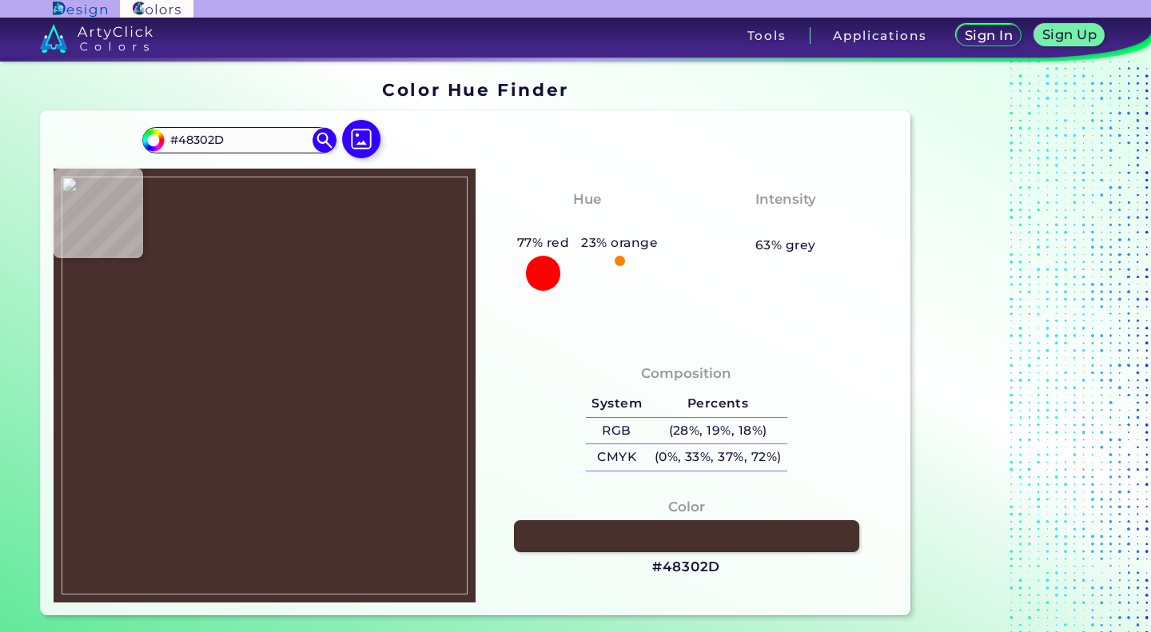
type input "#4b322f"
type input "#4B322F"
type input "#48302d"
type input "#48302D"
type input "#472f29"
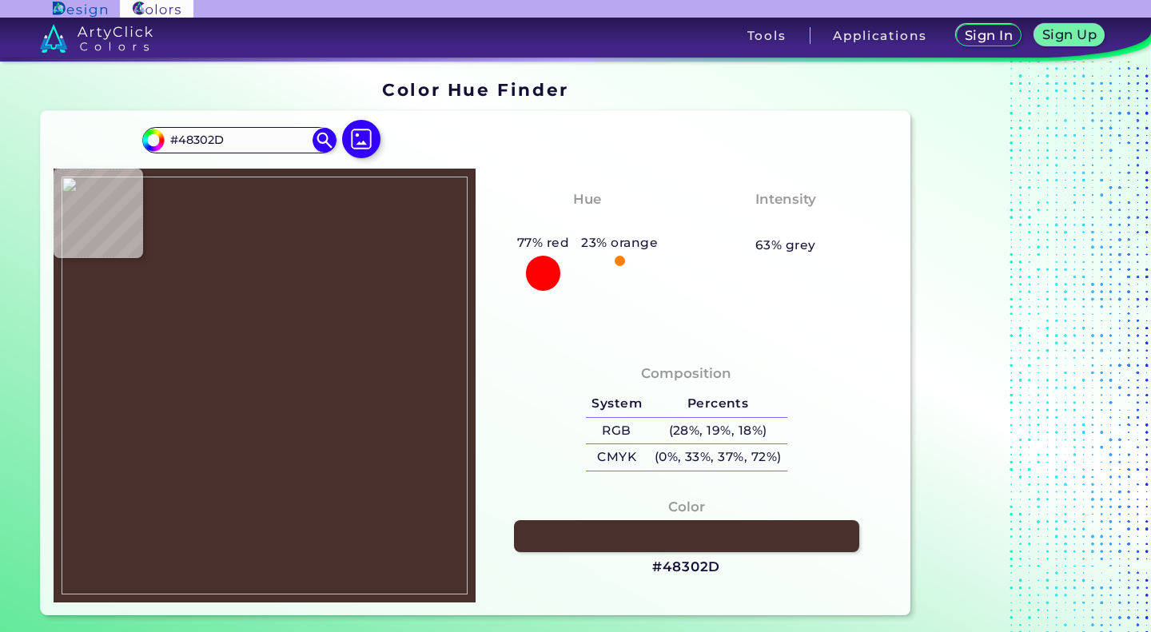
type input "#472F29"
type input "#483129"
type input "#462e28"
type input "#462E28"
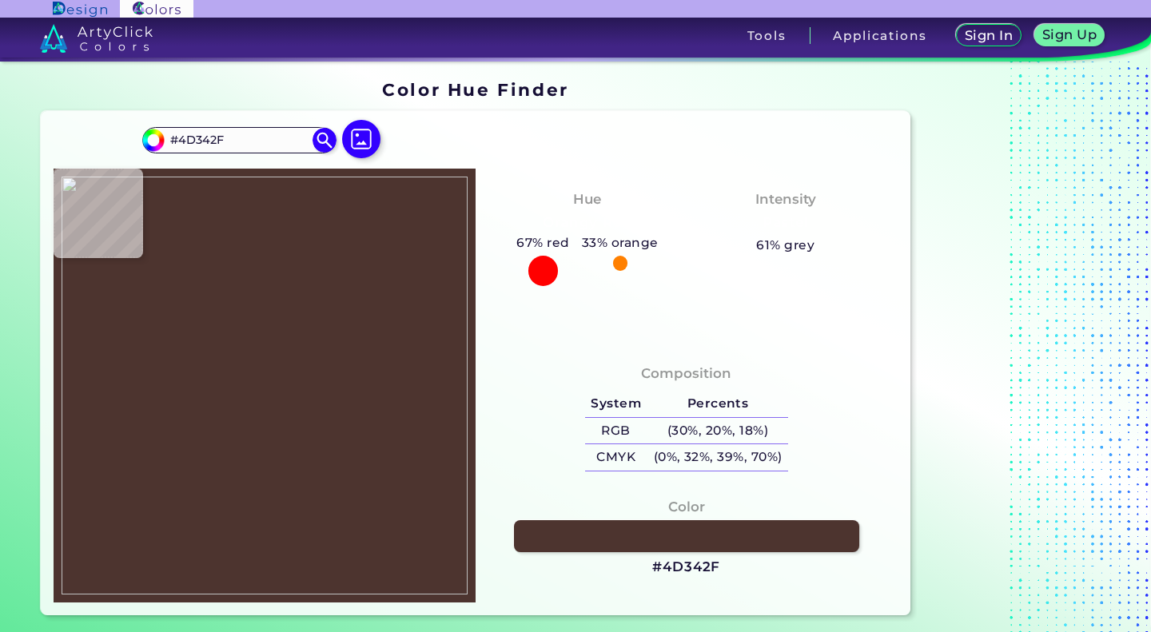
click at [211, 496] on img at bounding box center [265, 386] width 406 height 418
drag, startPoint x: 643, startPoint y: 564, endPoint x: 719, endPoint y: 575, distance: 76.8
click at [719, 575] on div "Color #4D342F" at bounding box center [686, 537] width 396 height 97
copy h3 "#4D342F"
click at [360, 148] on img at bounding box center [361, 139] width 46 height 46
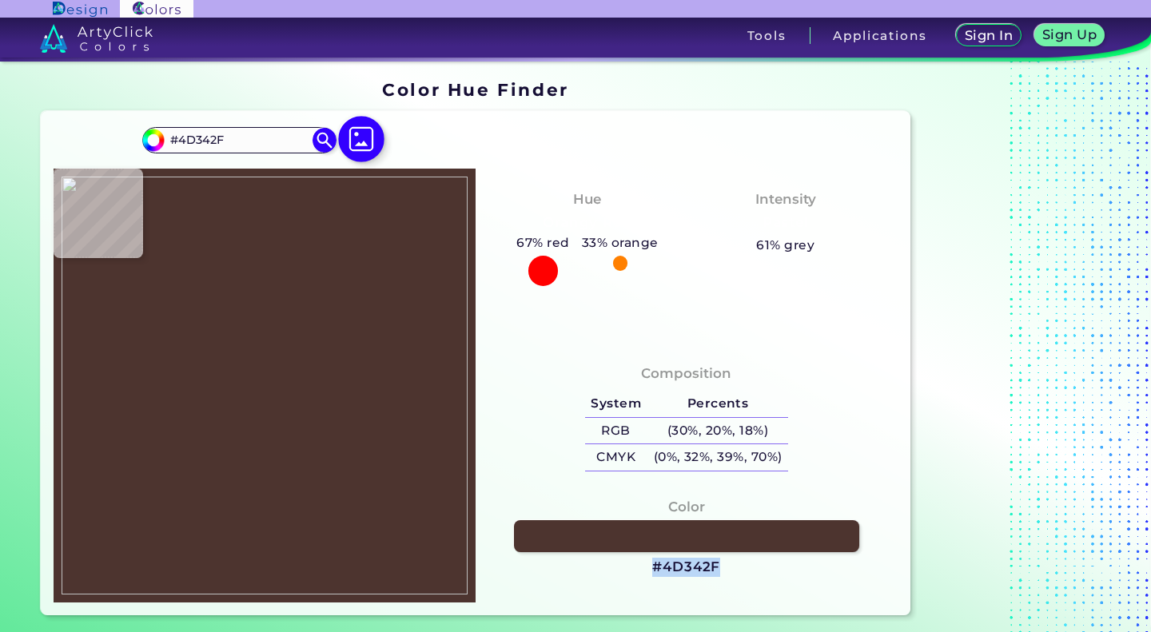
click at [0, 0] on input "file" at bounding box center [0, 0] width 0 height 0
click at [321, 434] on img at bounding box center [265, 386] width 406 height 418
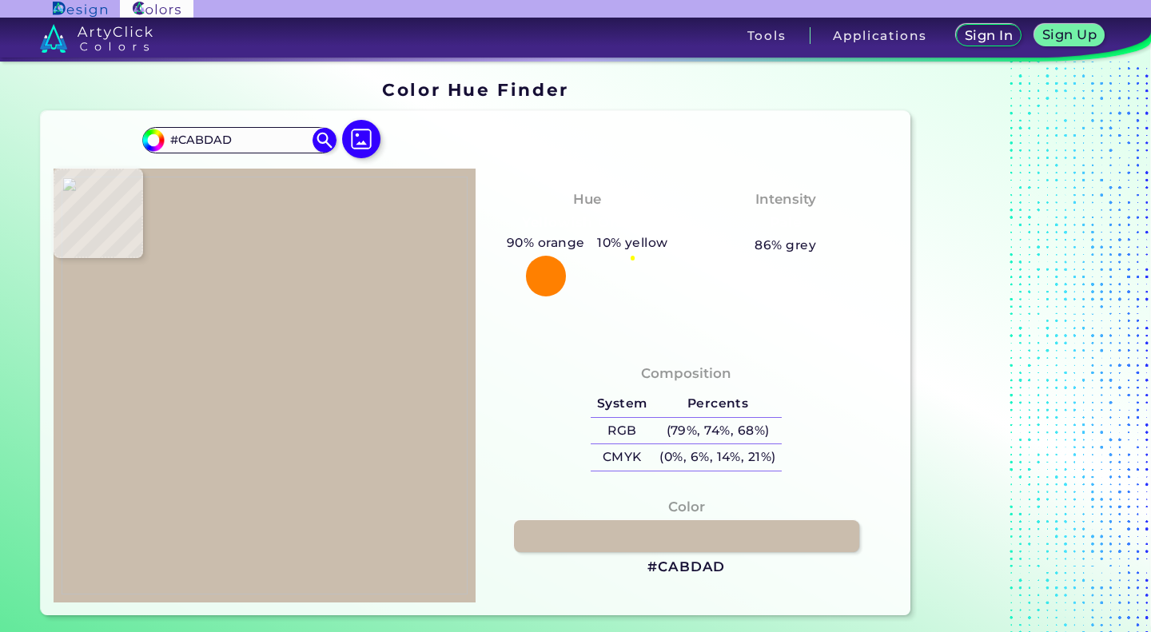
click at [370, 325] on img at bounding box center [265, 386] width 406 height 418
drag, startPoint x: 651, startPoint y: 570, endPoint x: 719, endPoint y: 568, distance: 68.0
click at [719, 568] on h3 "#CABDAD" at bounding box center [686, 567] width 78 height 19
copy h3 "#CABDAD"
